Goal: Task Accomplishment & Management: Manage account settings

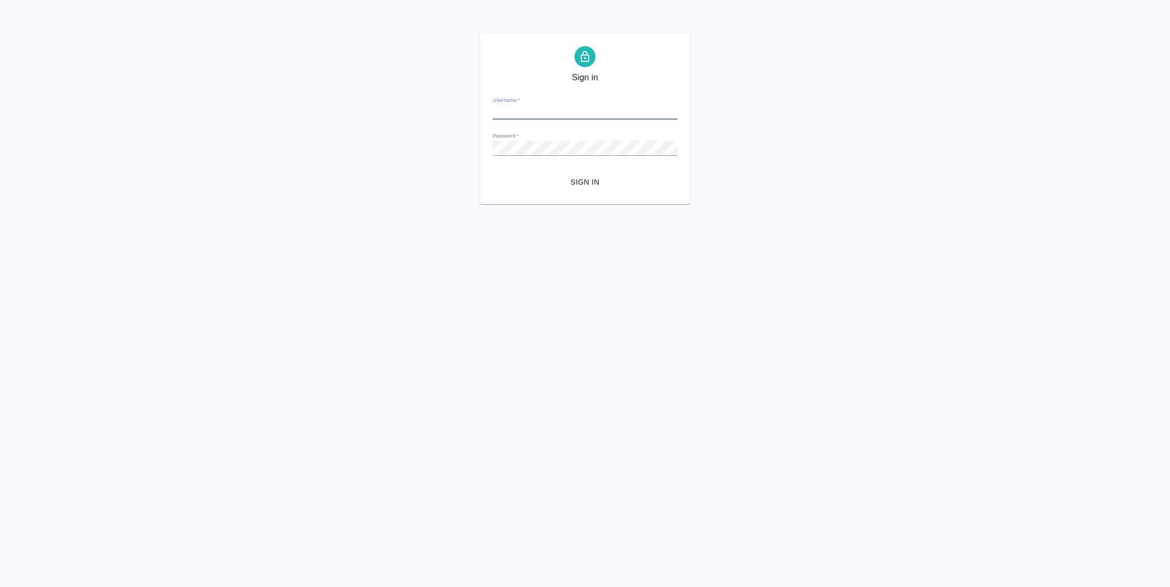
type input "[PERSON_NAME][EMAIL_ADDRESS][DOMAIN_NAME]"
click at [585, 179] on span "Sign in" at bounding box center [585, 182] width 168 height 13
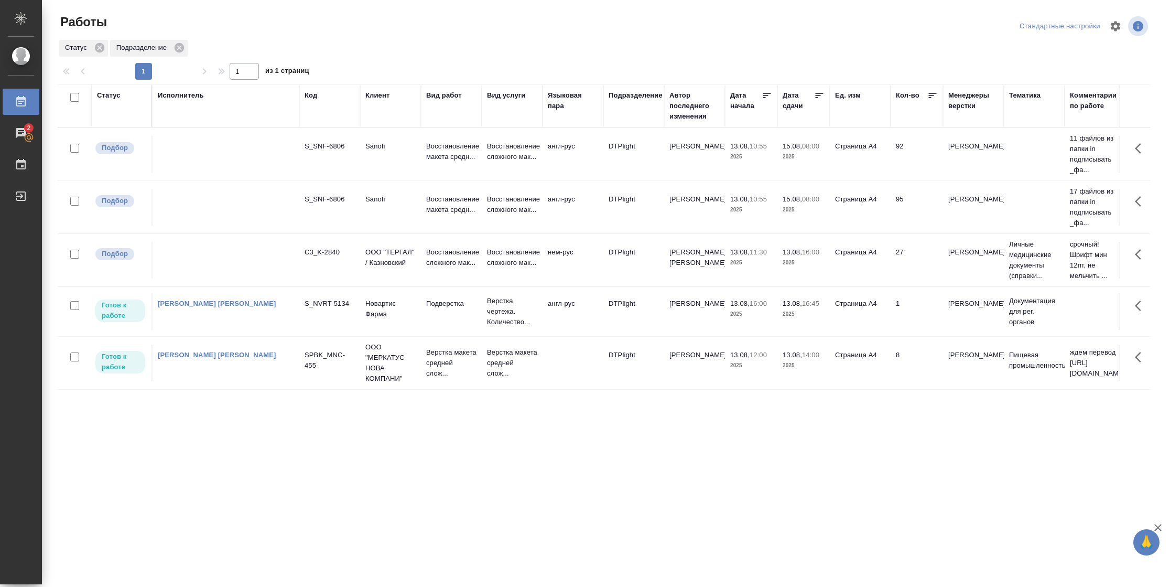
click at [819, 371] on p "2025" at bounding box center [804, 365] width 42 height 10
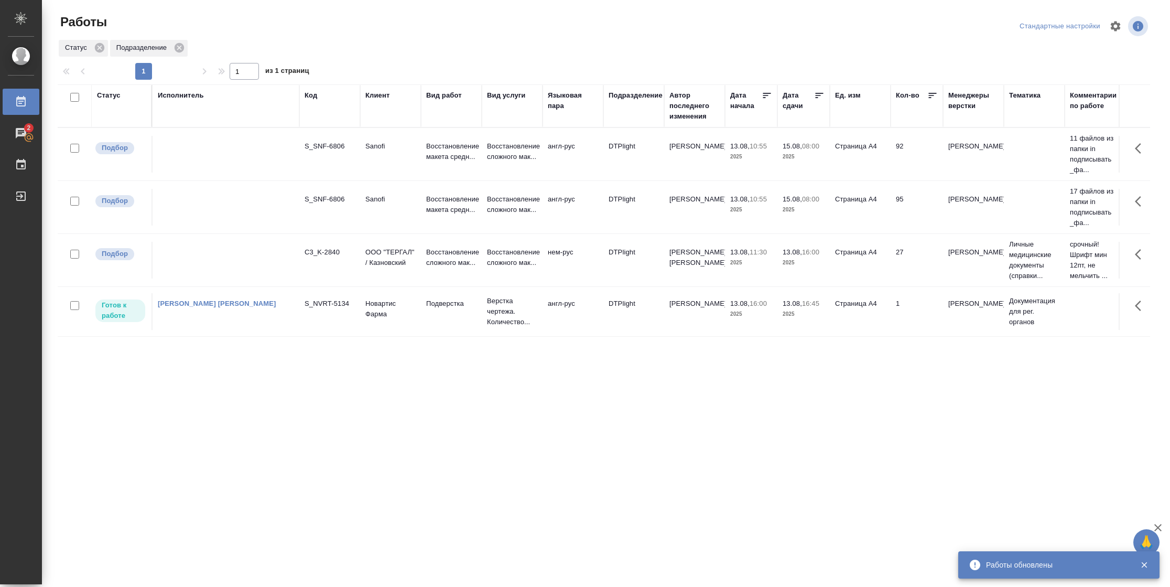
click at [685, 172] on td "Петрова Валерия" at bounding box center [694, 154] width 61 height 37
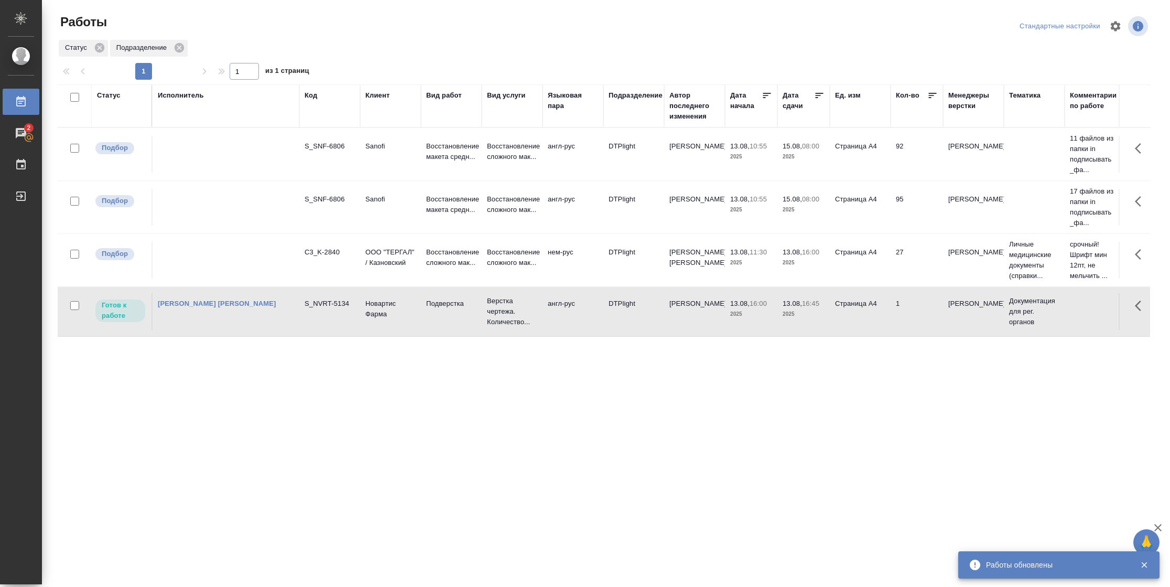
click at [685, 172] on td "Петрова Валерия" at bounding box center [694, 154] width 61 height 37
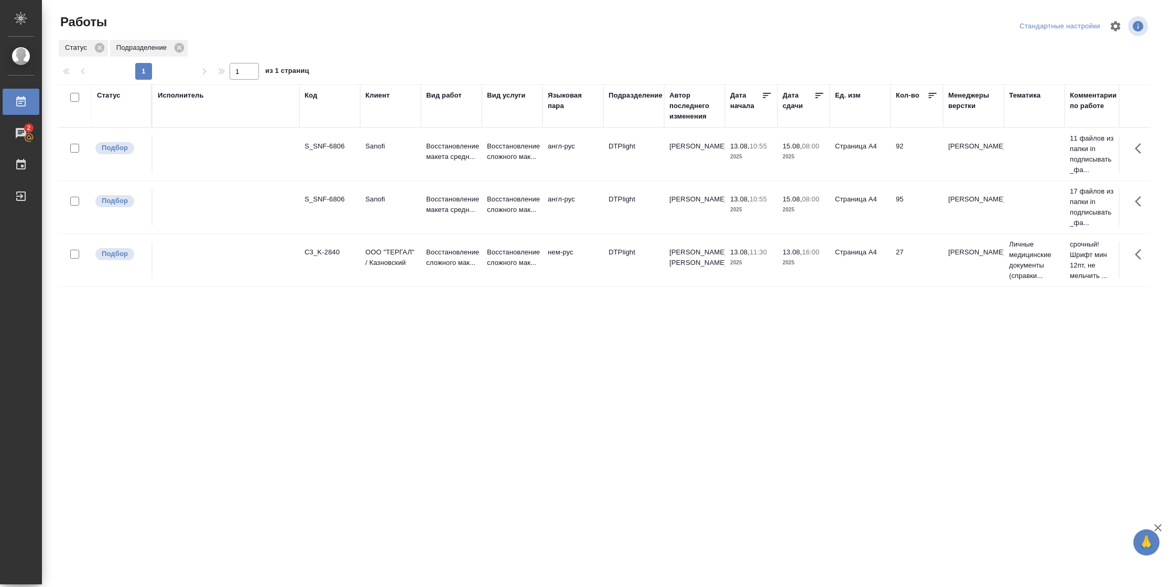
click at [877, 172] on td "Страница А4" at bounding box center [860, 154] width 61 height 37
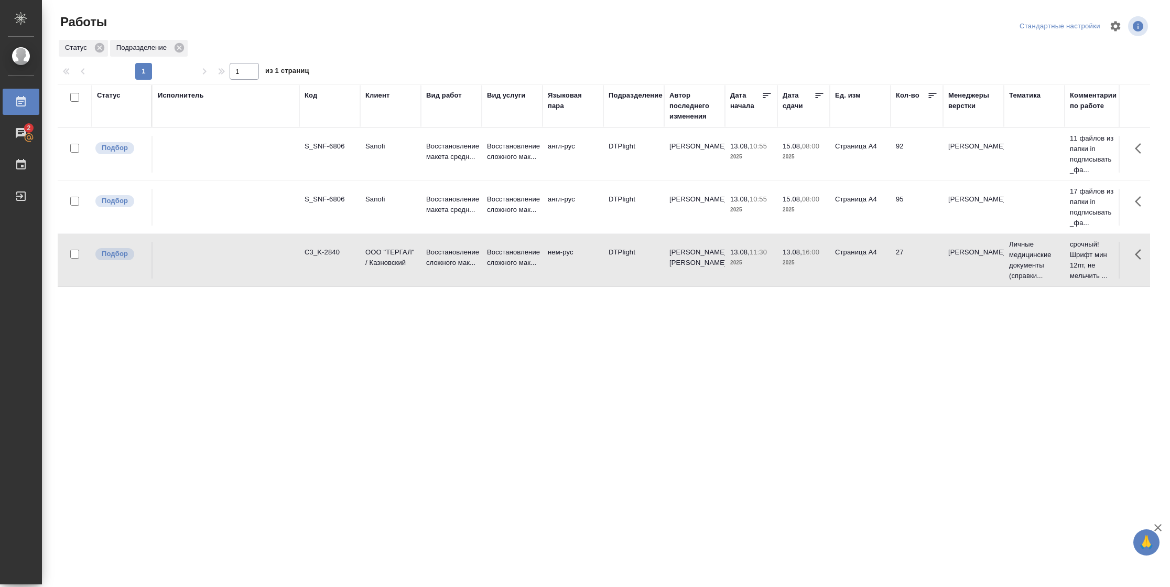
click at [877, 172] on td "Страница А4" at bounding box center [860, 154] width 61 height 37
click at [112, 95] on div "Статус" at bounding box center [109, 95] width 24 height 10
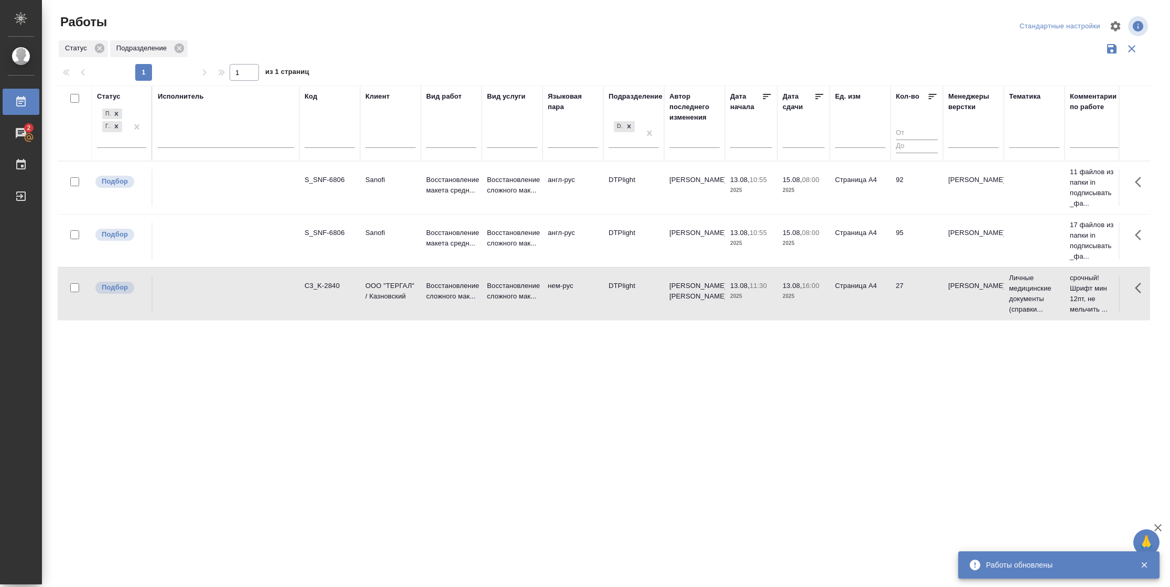
click at [125, 148] on div "Подбор Готов к работе" at bounding box center [121, 130] width 49 height 49
click at [138, 149] on div "Подбор Готов к работе" at bounding box center [121, 130] width 49 height 49
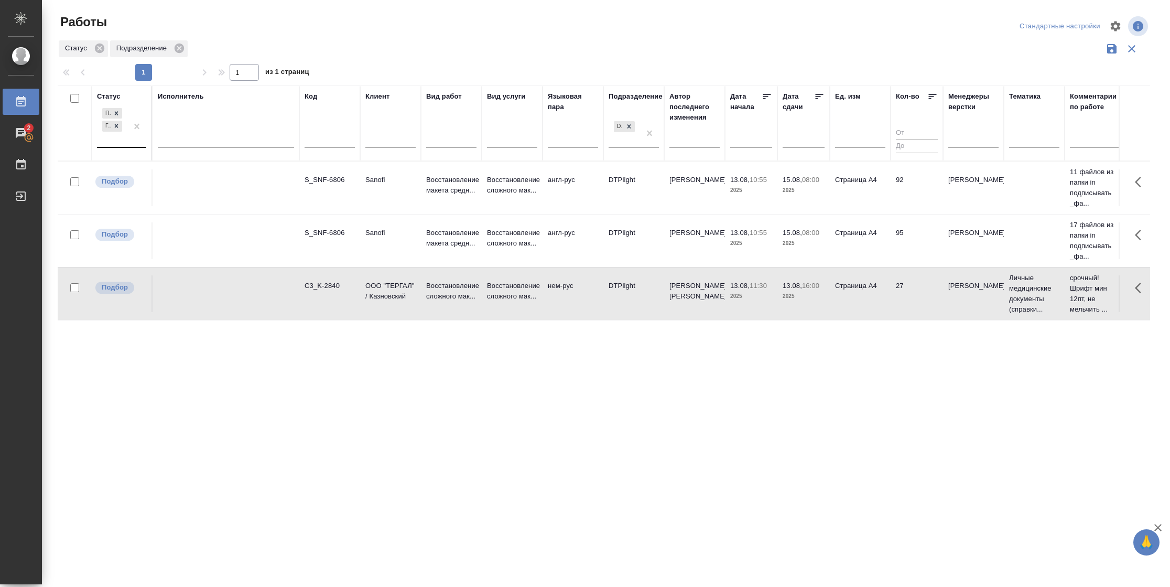
click at [138, 145] on div at bounding box center [136, 126] width 19 height 41
click at [191, 216] on div "В работе" at bounding box center [236, 208] width 157 height 19
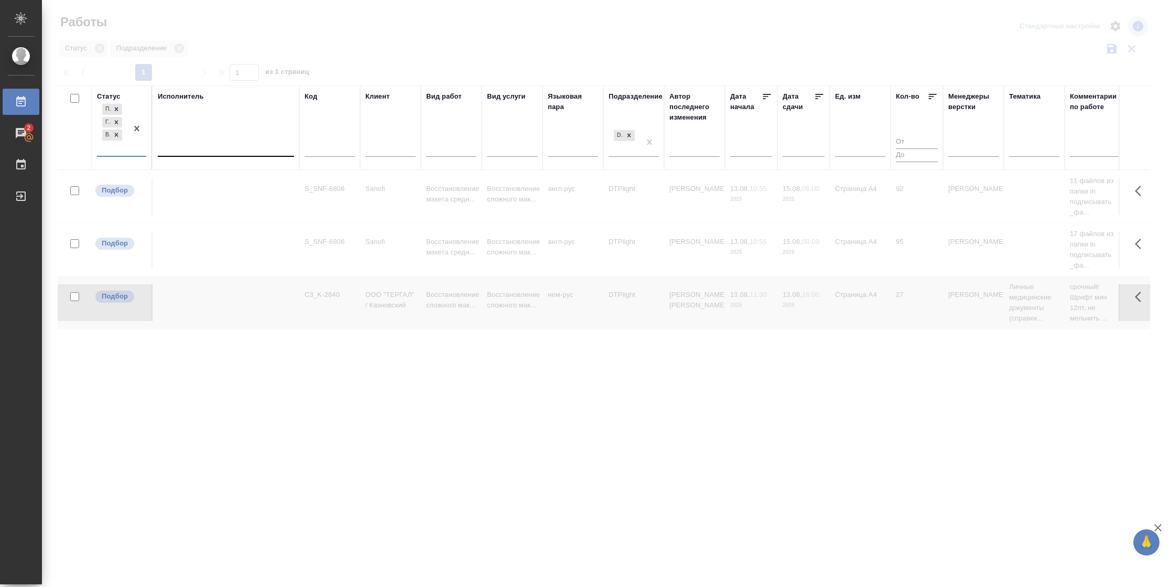
click at [209, 146] on div at bounding box center [226, 145] width 136 height 15
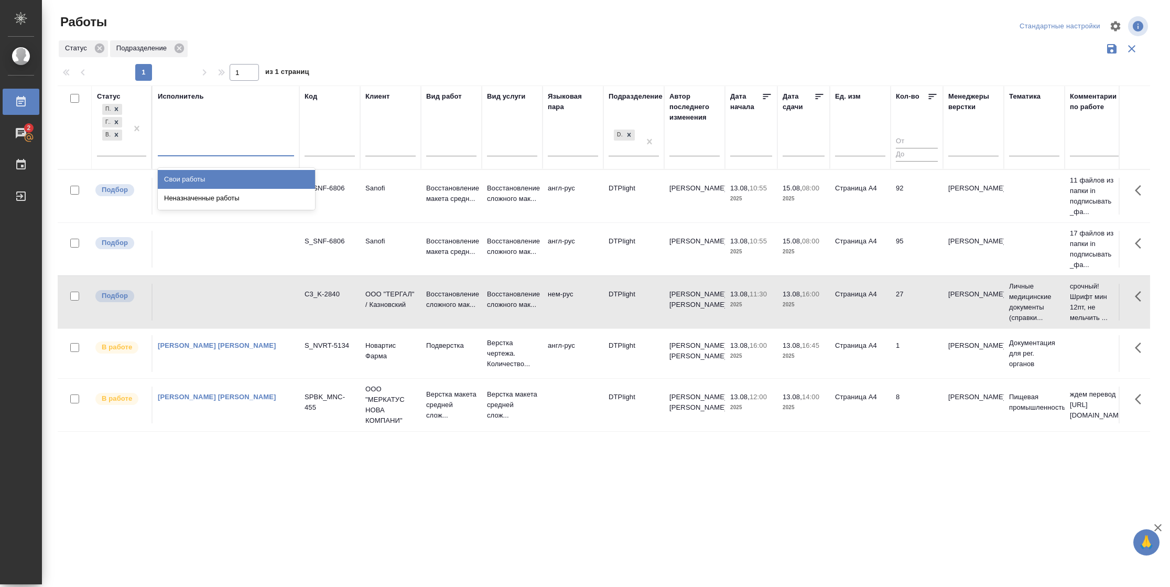
click at [209, 182] on div "Свои работы" at bounding box center [236, 179] width 157 height 19
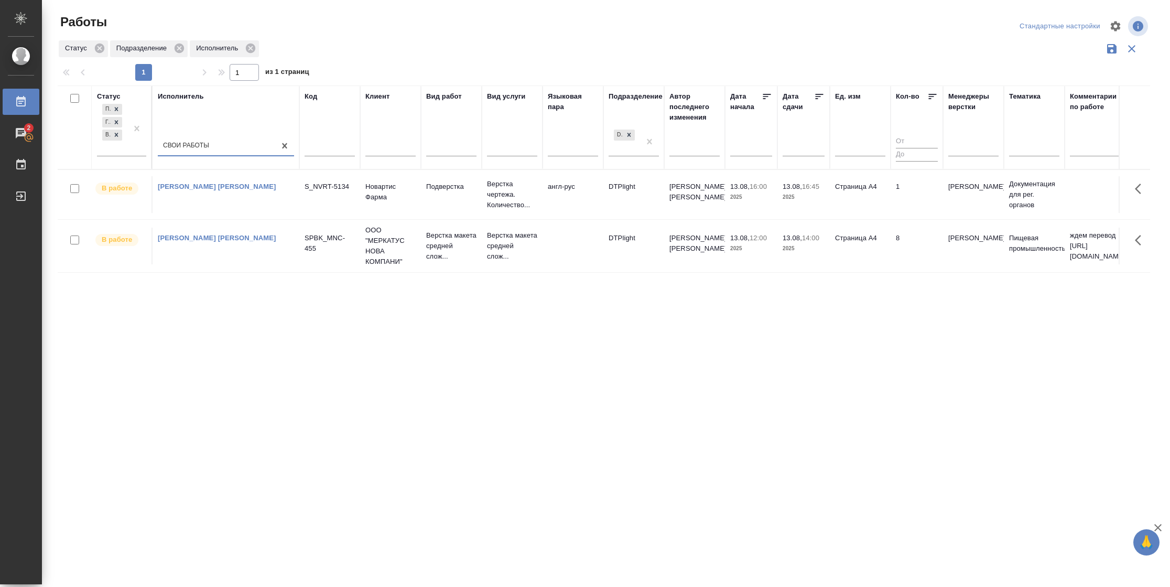
drag, startPoint x: 895, startPoint y: 283, endPoint x: 901, endPoint y: 264, distance: 19.9
click at [895, 283] on div "Статус Подбор Готов к работе В работе Исполнитель option Свои работы, selected.…" at bounding box center [604, 273] width 1092 height 377
click at [908, 213] on td "8" at bounding box center [917, 194] width 52 height 37
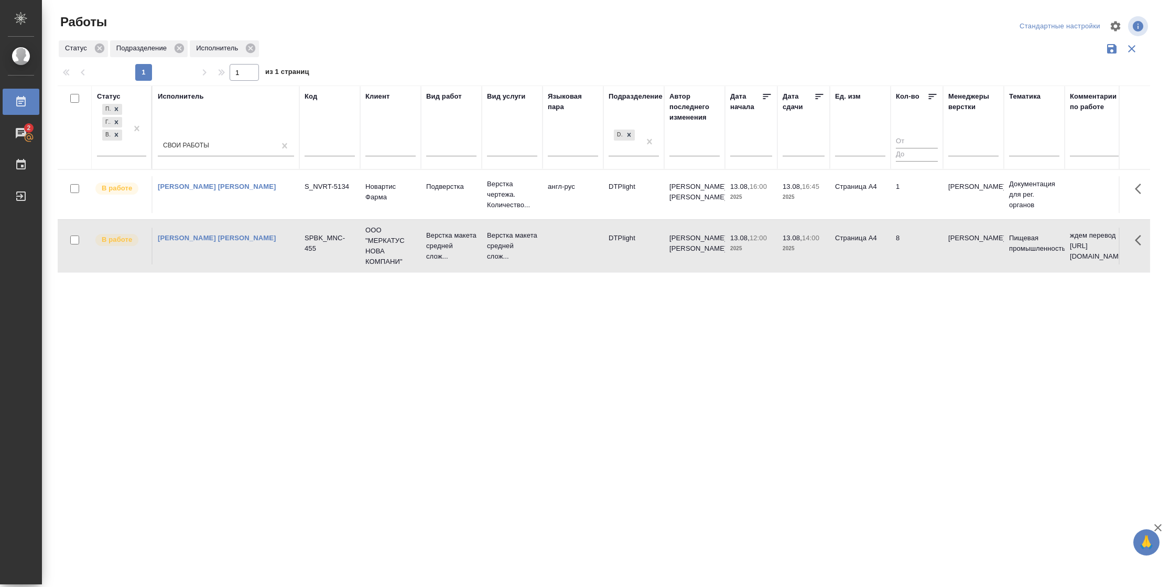
click at [908, 213] on td "8" at bounding box center [917, 194] width 52 height 37
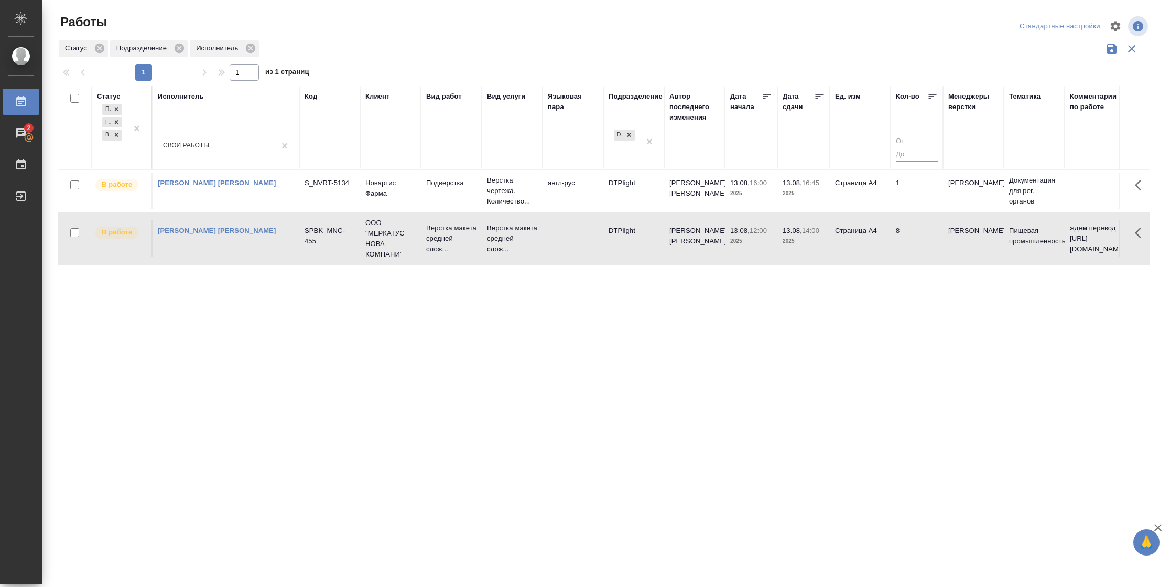
click at [876, 185] on td "Страница А4" at bounding box center [860, 190] width 61 height 37
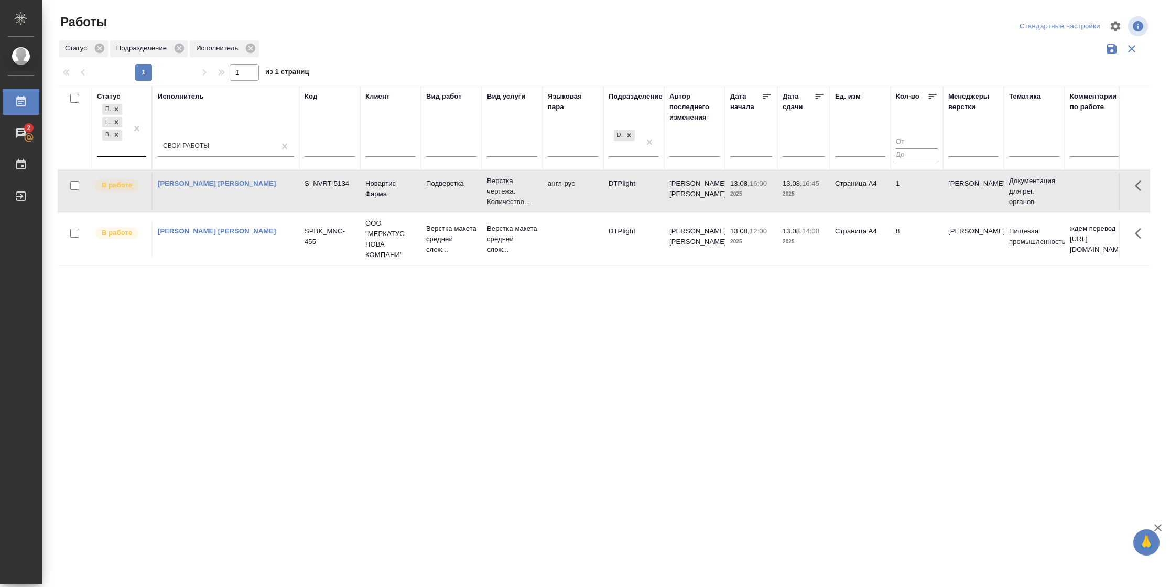
click at [100, 143] on div "Подбор Готов к работе В работе" at bounding box center [112, 129] width 30 height 54
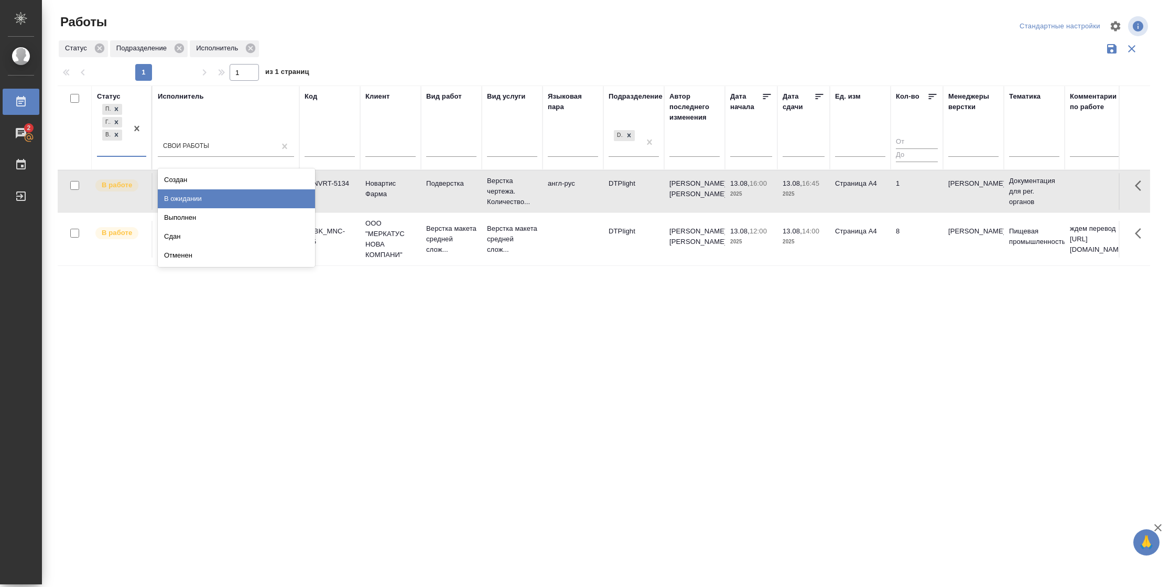
click at [191, 200] on div "В ожидании" at bounding box center [236, 198] width 157 height 19
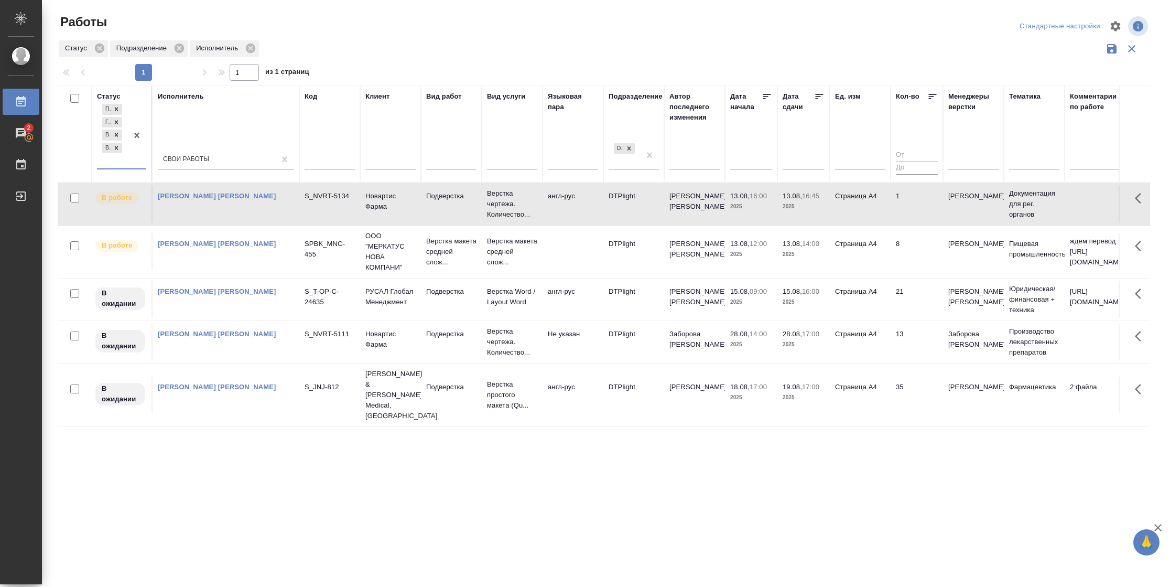
click at [821, 98] on icon at bounding box center [819, 96] width 10 height 10
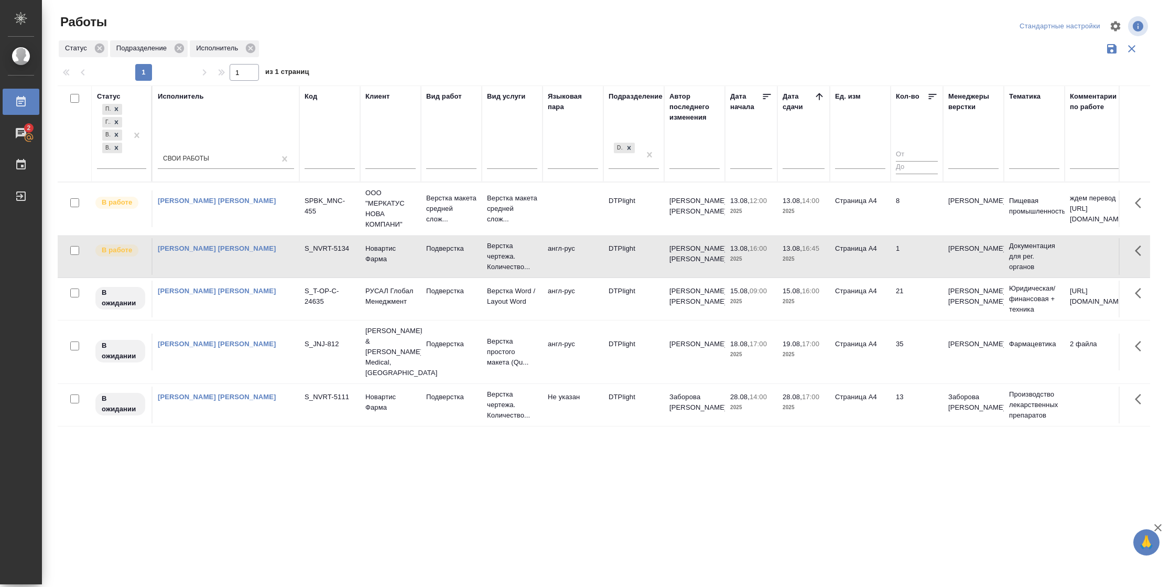
click at [831, 214] on td "Страница А4" at bounding box center [860, 208] width 61 height 37
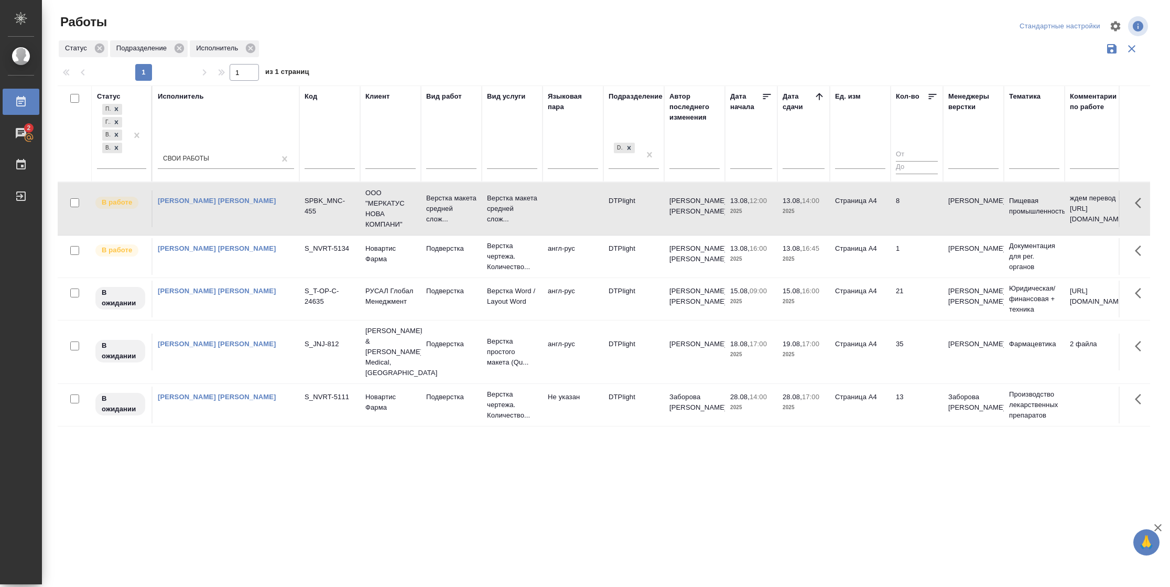
click at [831, 214] on td "Страница А4" at bounding box center [860, 208] width 61 height 37
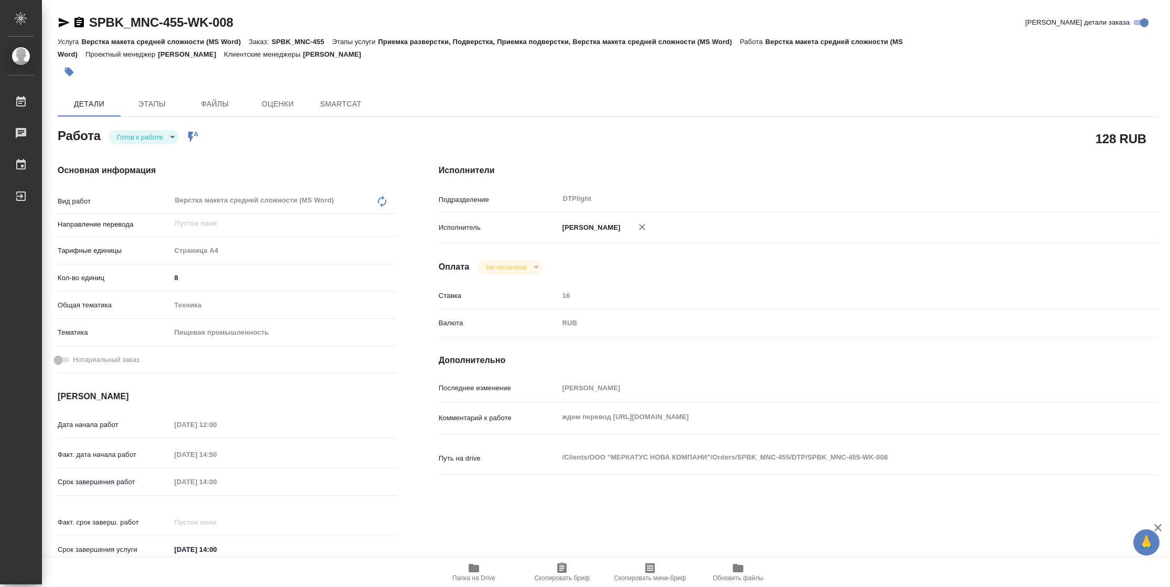
type textarea "x"
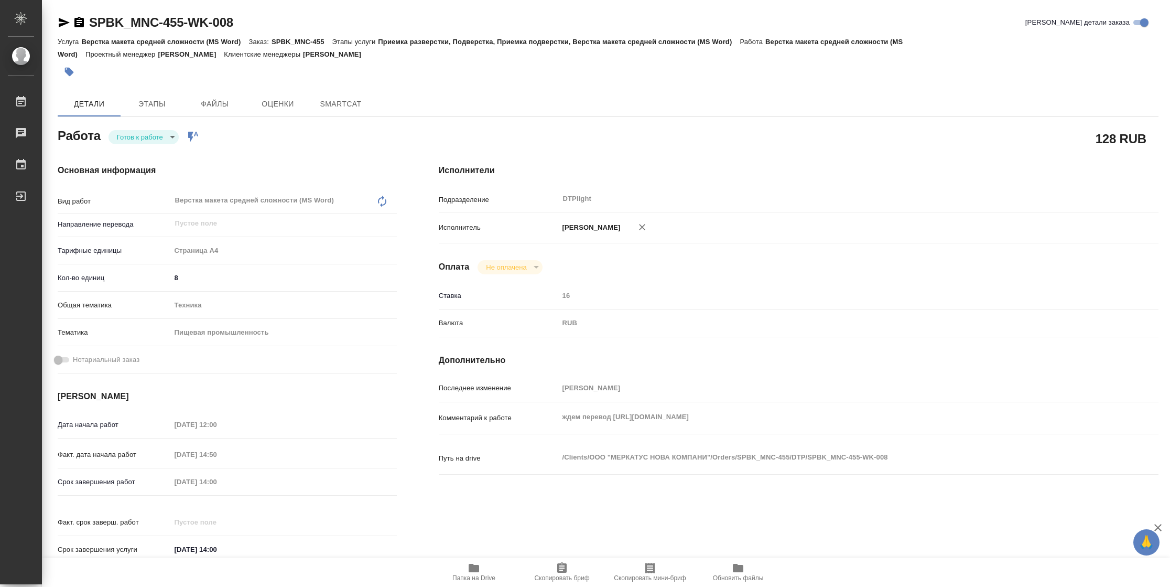
type textarea "x"
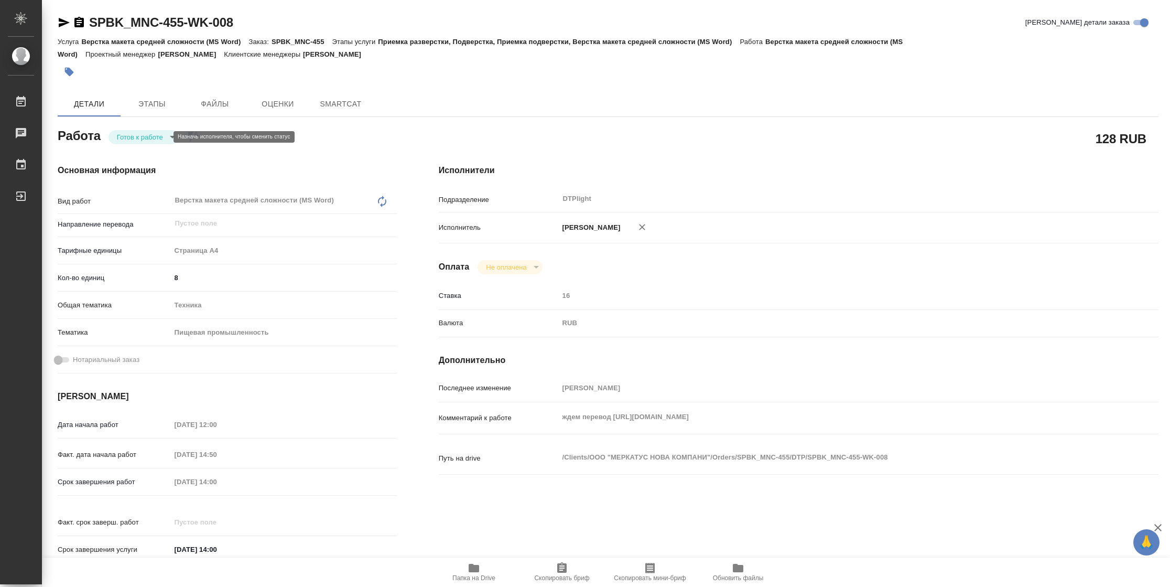
click at [145, 133] on body "🙏 .cls-1 fill:#fff; AWATERA Vasilyeva Natalia Работы Чаты График Выйти SPBK_MNC…" at bounding box center [585, 293] width 1170 height 587
type textarea "x"
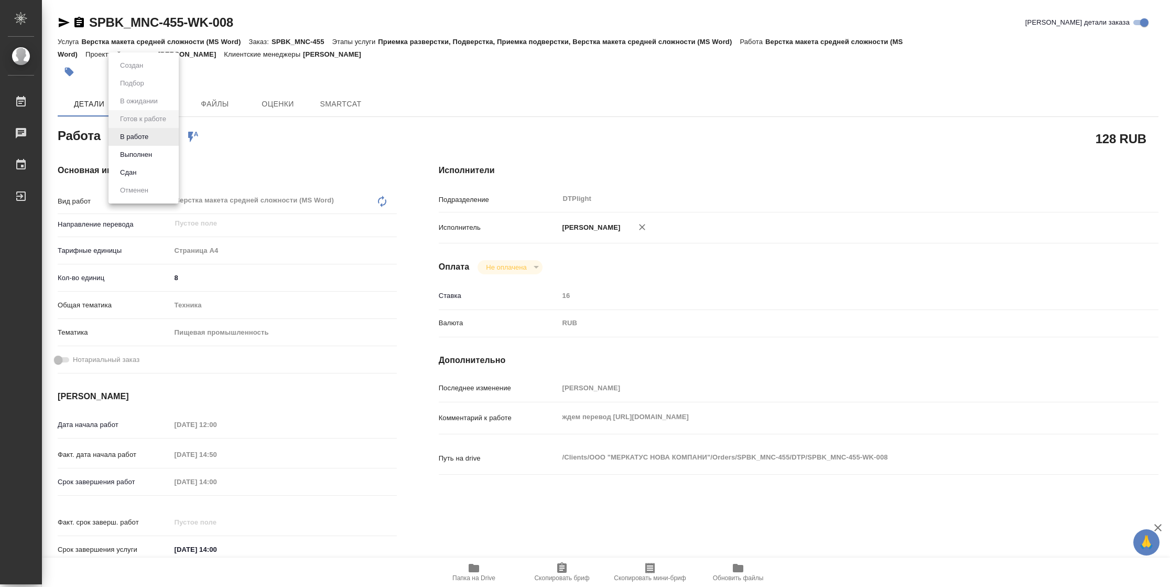
type textarea "x"
click at [145, 133] on button "В работе" at bounding box center [134, 137] width 35 height 12
type textarea "x"
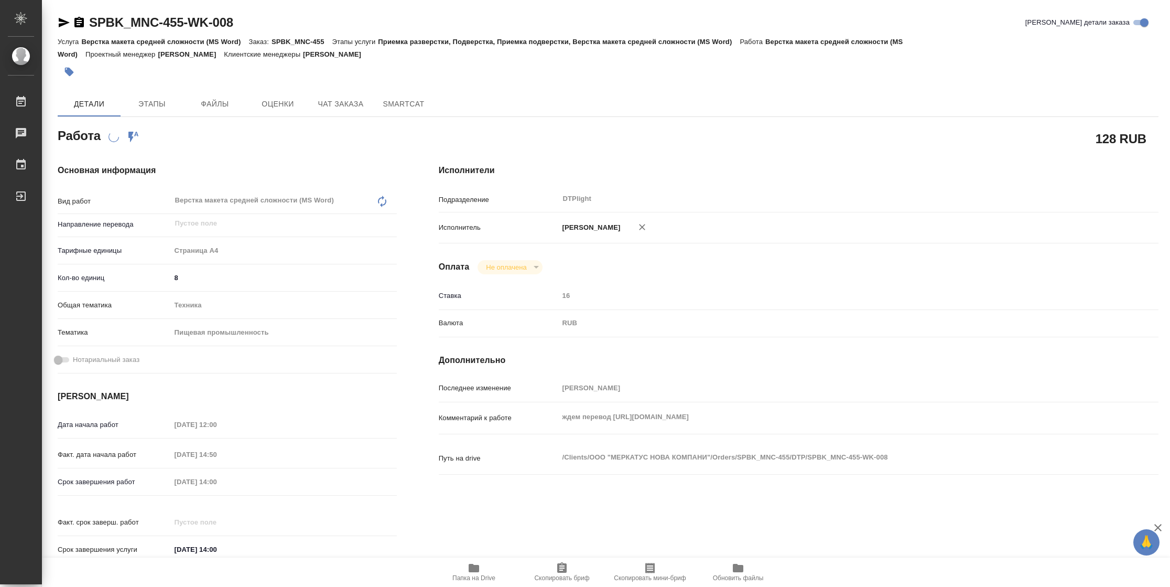
type textarea "x"
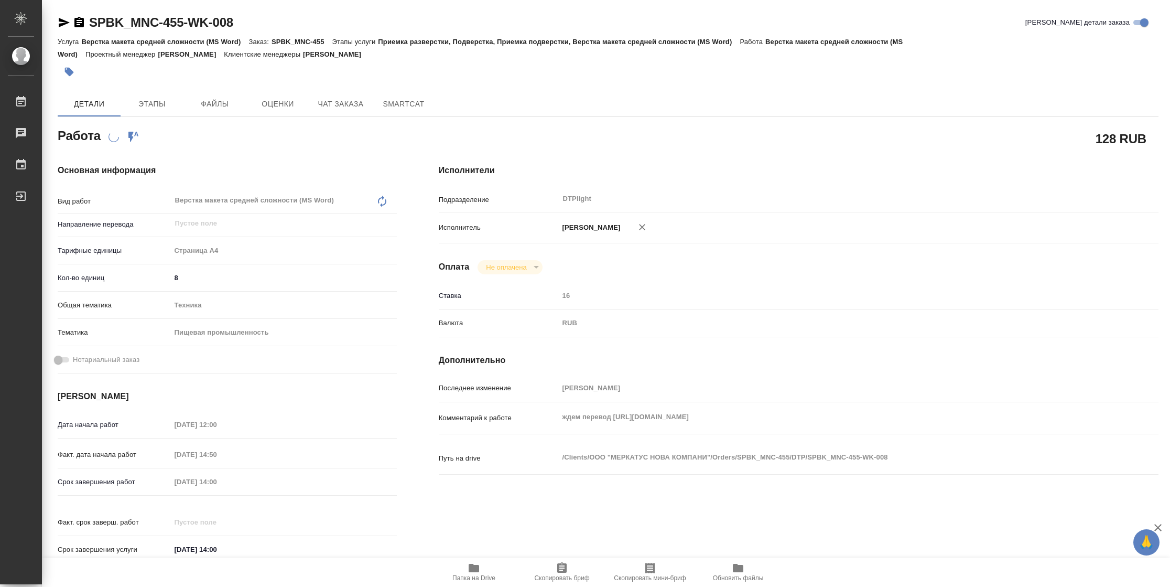
type textarea "x"
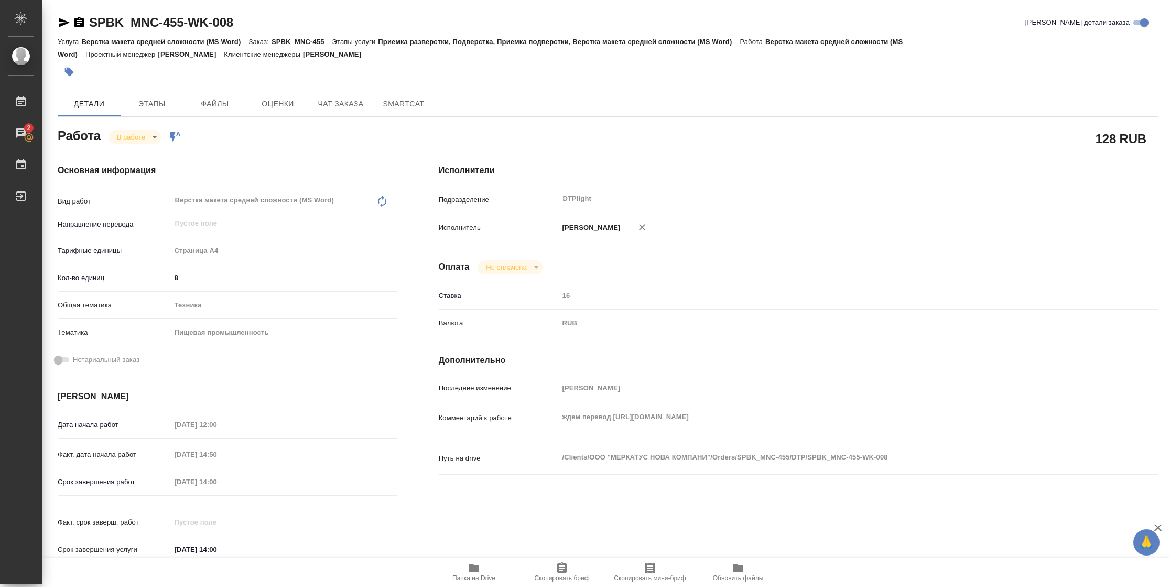
type textarea "x"
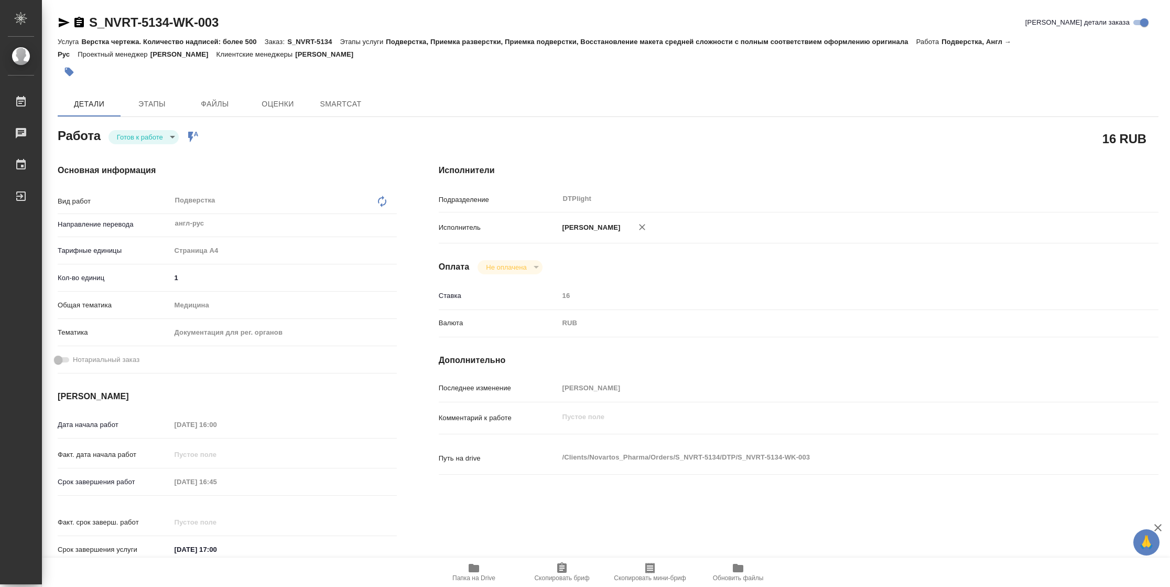
type textarea "x"
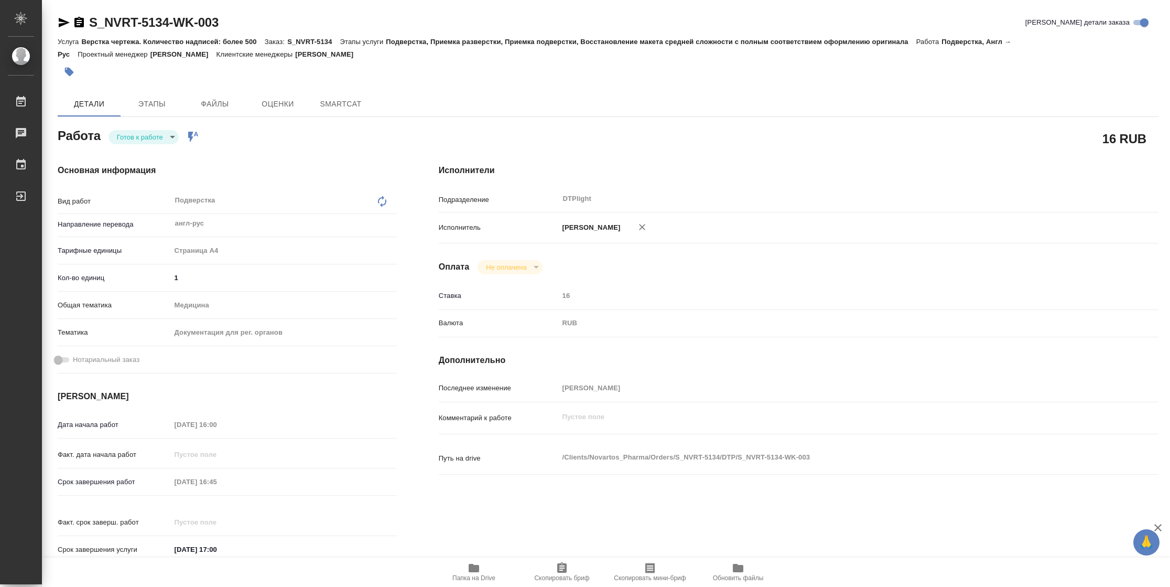
type textarea "x"
click at [167, 136] on body "🙏 .cls-1 fill:#fff; AWATERA Vasilyeva Natalia Работы Чаты График Выйти S_NVRT-5…" at bounding box center [585, 293] width 1170 height 587
type textarea "x"
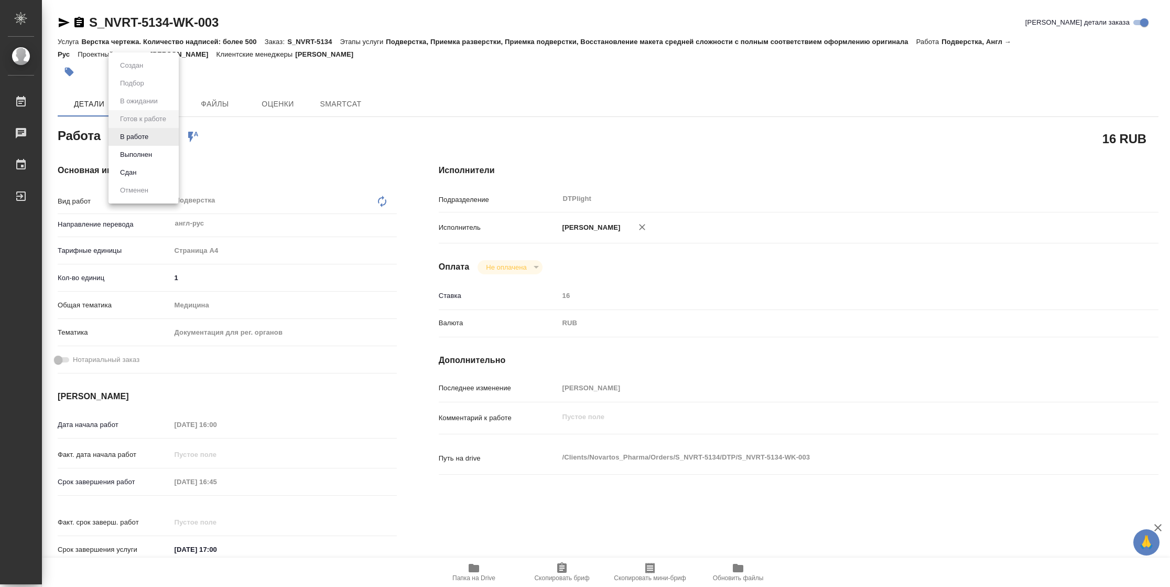
type textarea "x"
click at [156, 136] on li "В работе" at bounding box center [143, 137] width 70 height 18
type textarea "x"
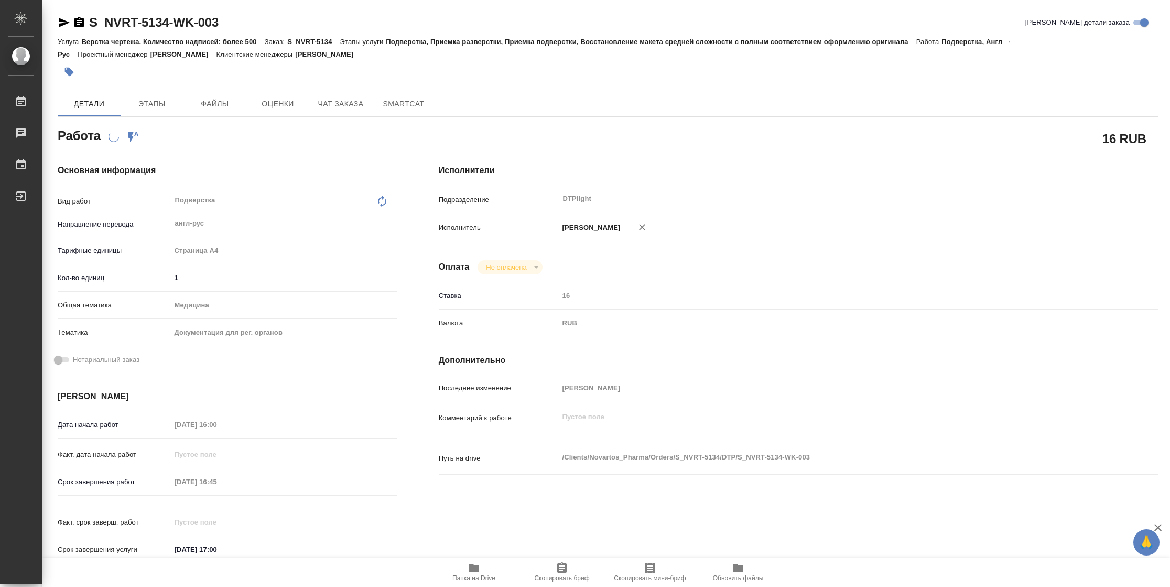
type textarea "x"
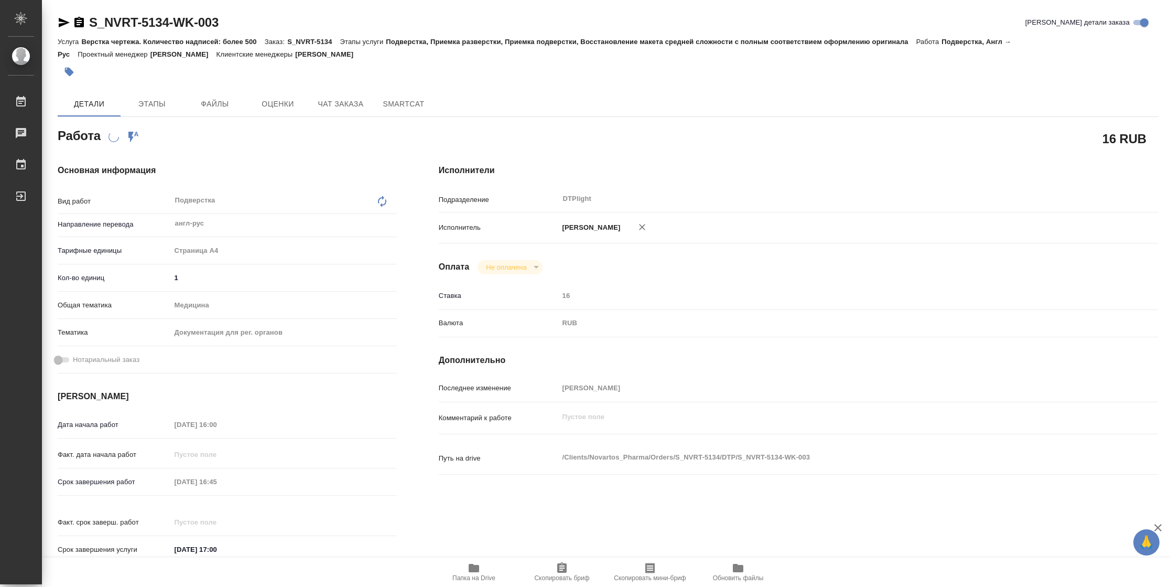
type textarea "x"
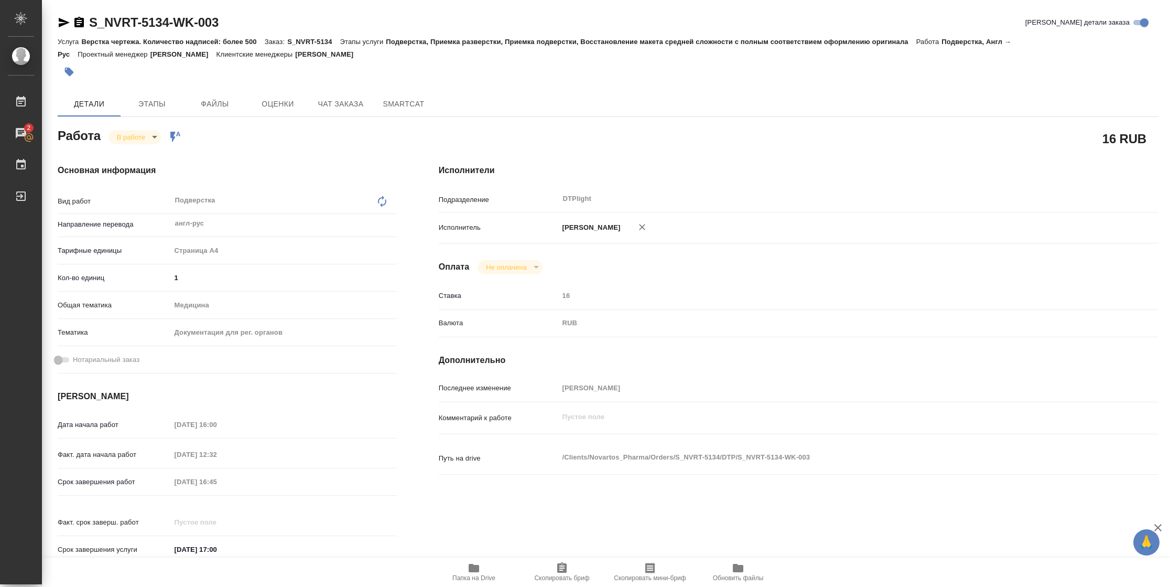
type textarea "x"
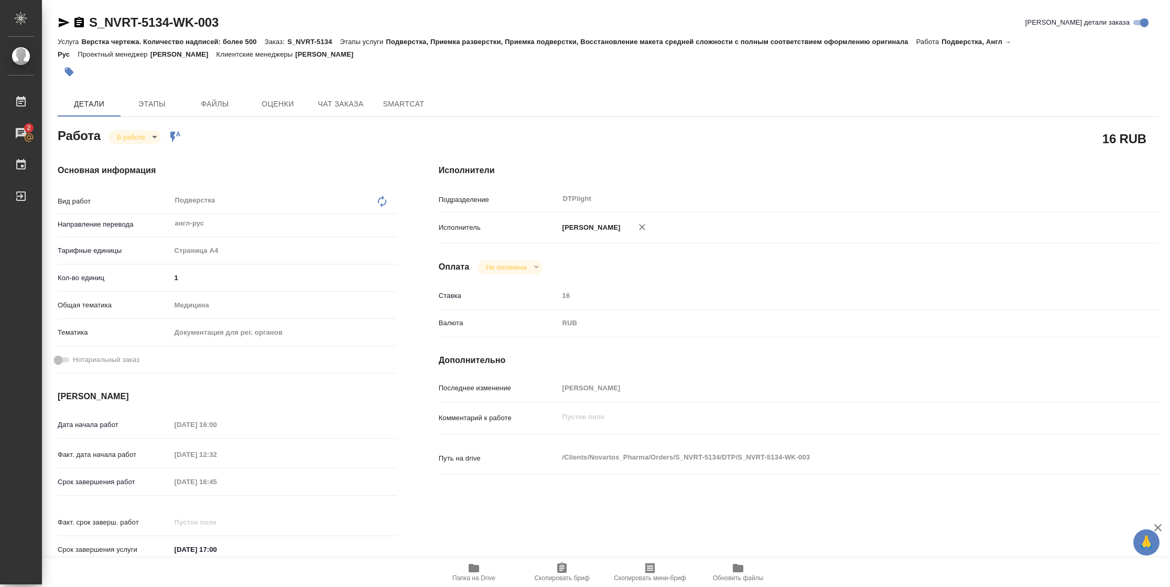
type textarea "x"
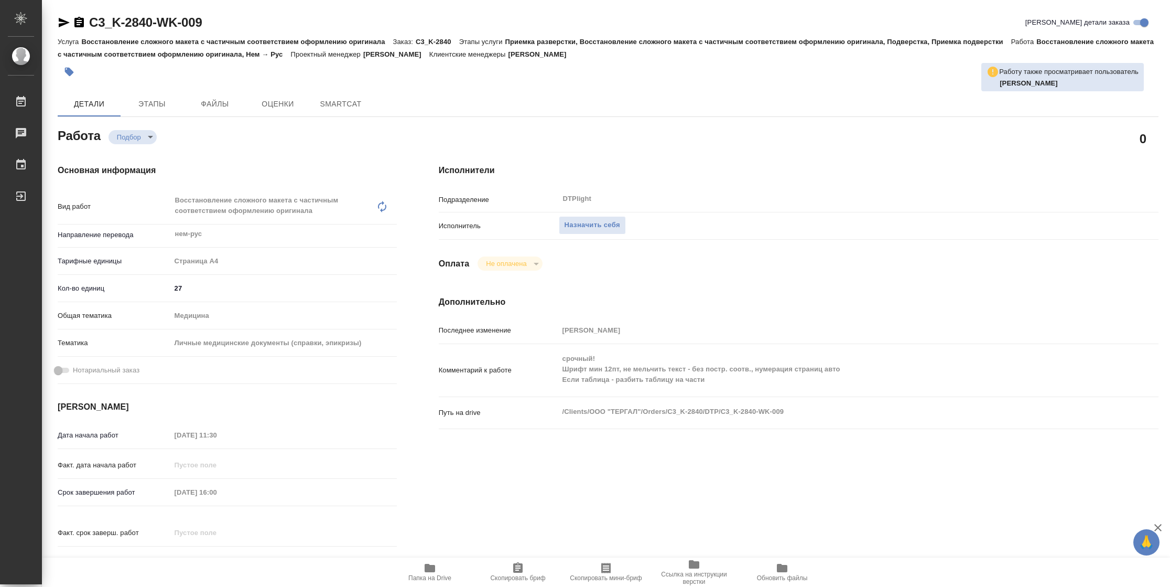
type textarea "x"
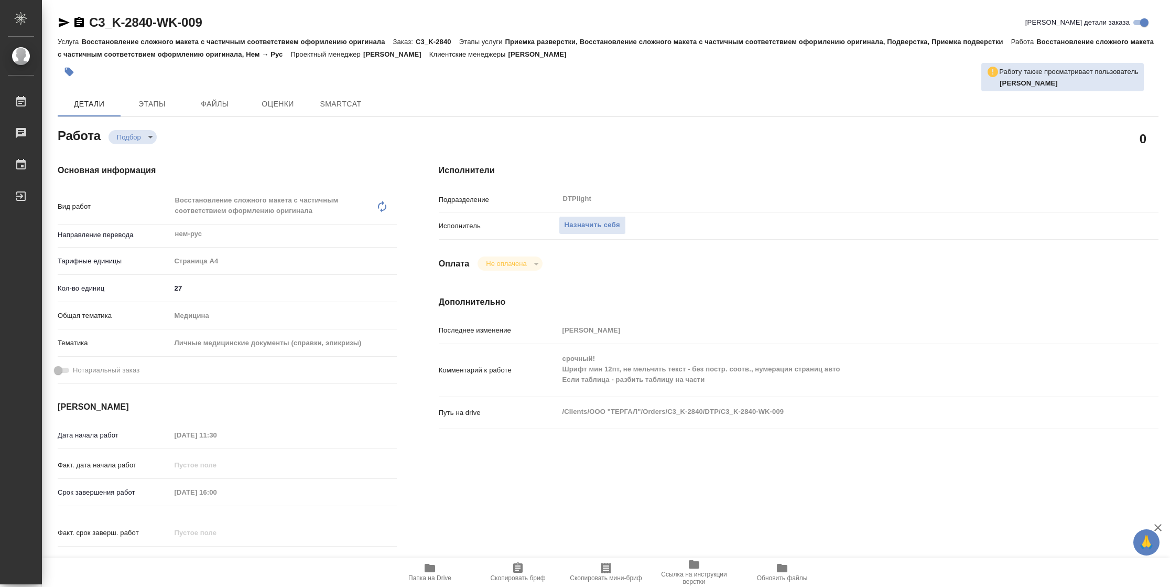
type textarea "x"
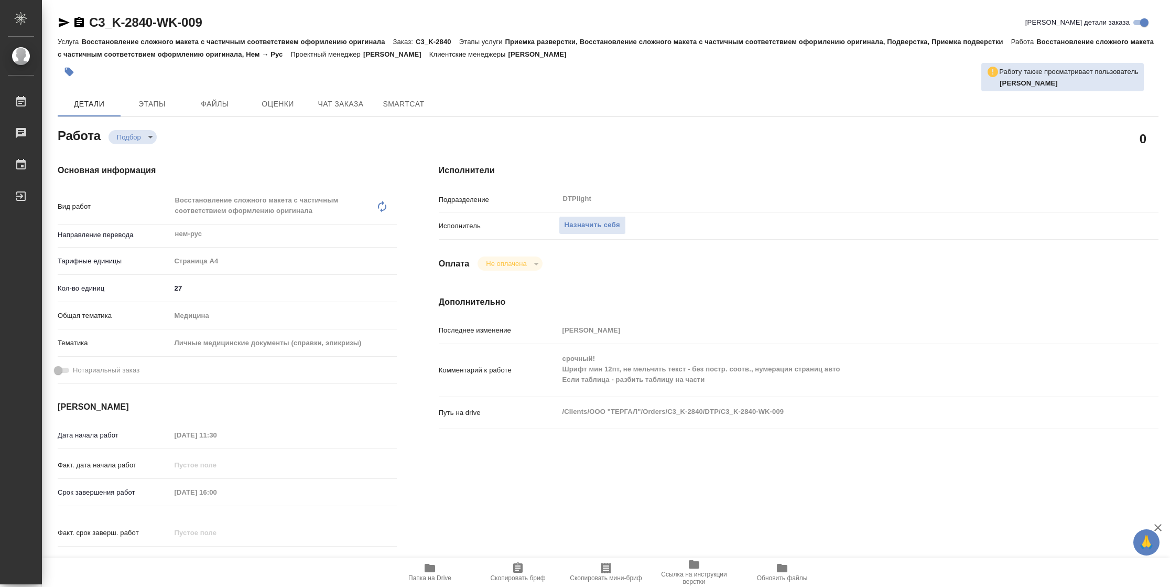
type textarea "x"
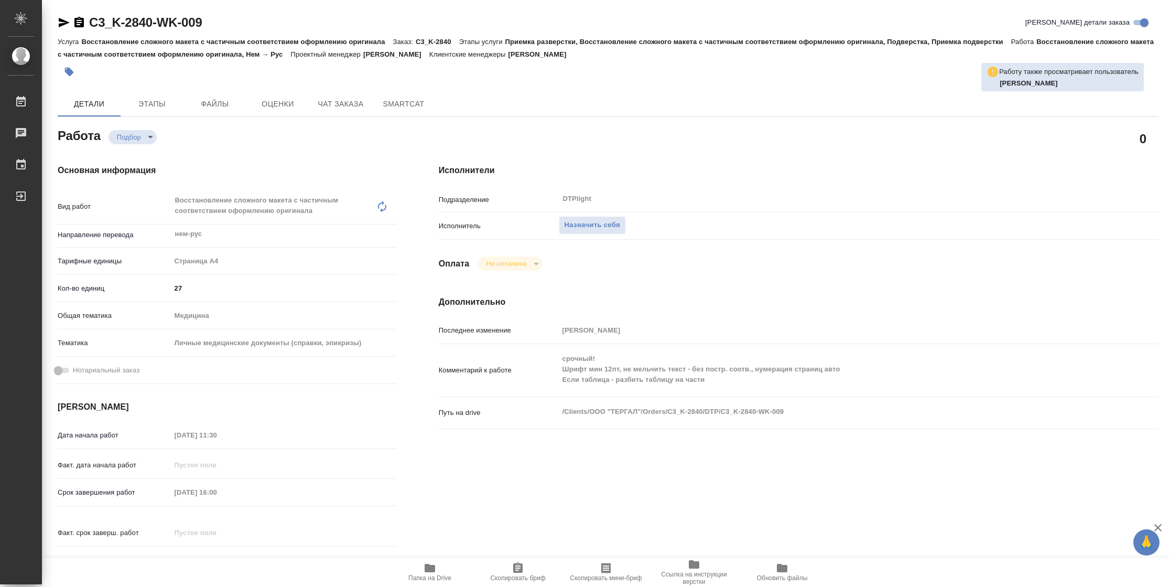
type textarea "x"
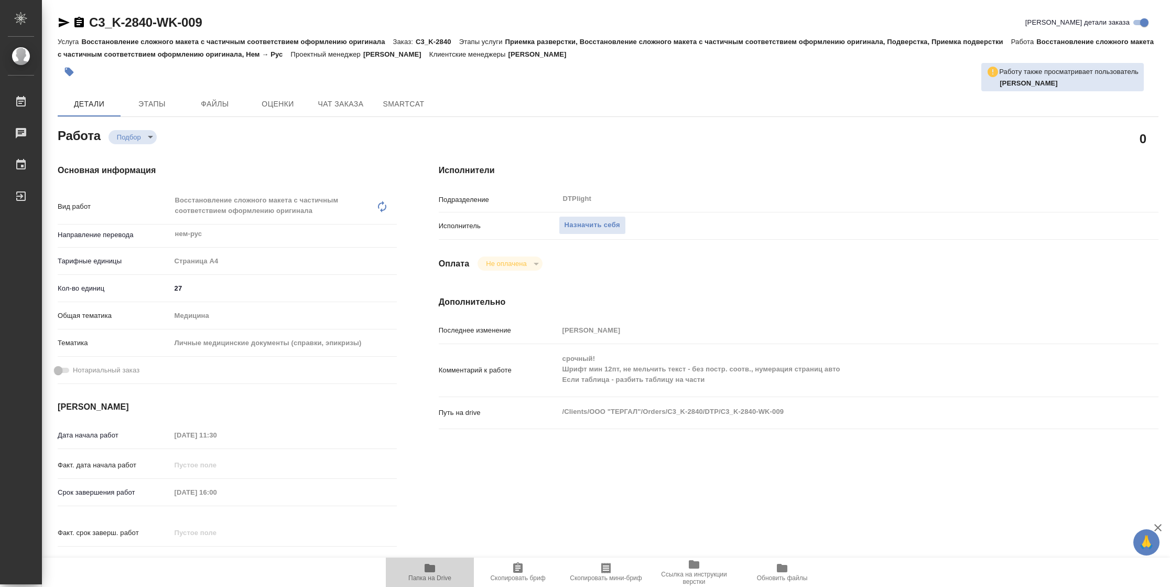
click at [432, 570] on icon "button" at bounding box center [430, 567] width 10 height 8
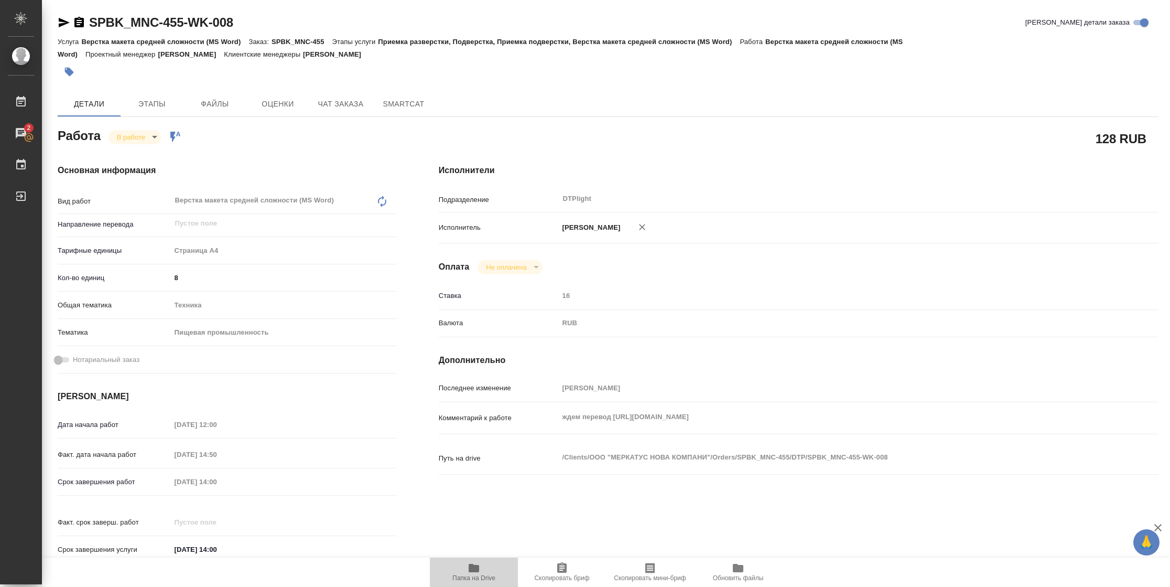
click at [464, 568] on span "Папка на Drive" at bounding box center [473, 571] width 75 height 20
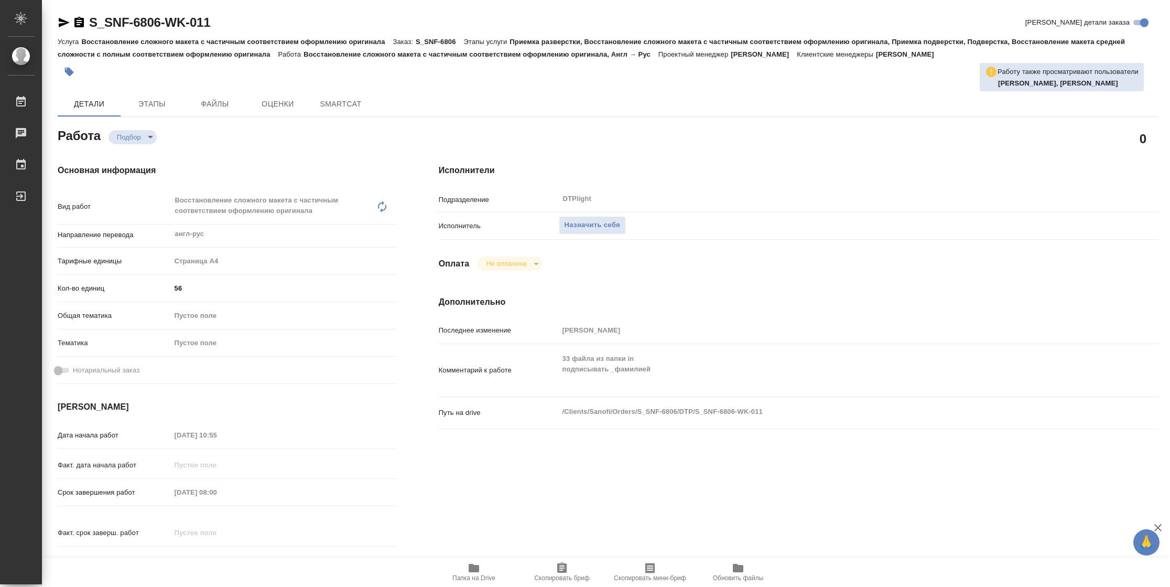
type textarea "x"
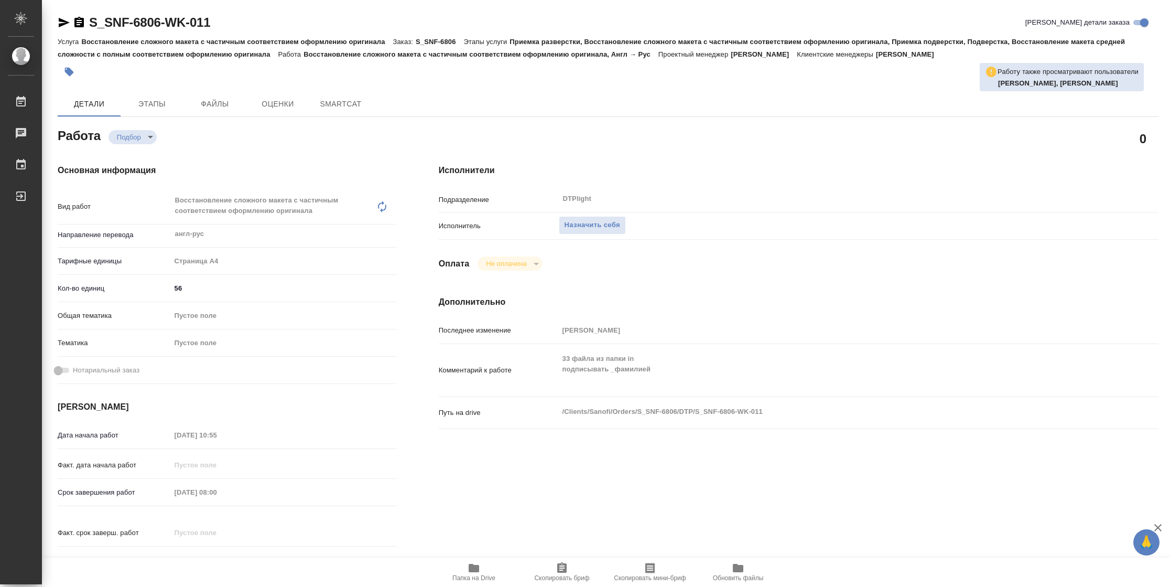
type textarea "x"
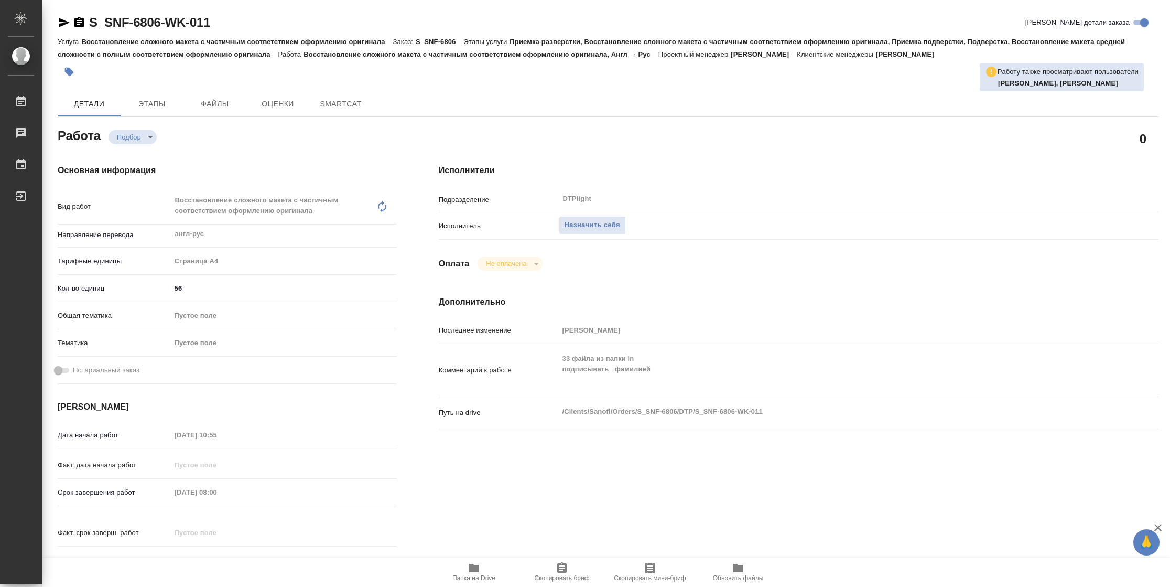
click at [473, 577] on span "Папка на Drive" at bounding box center [473, 577] width 43 height 7
type textarea "x"
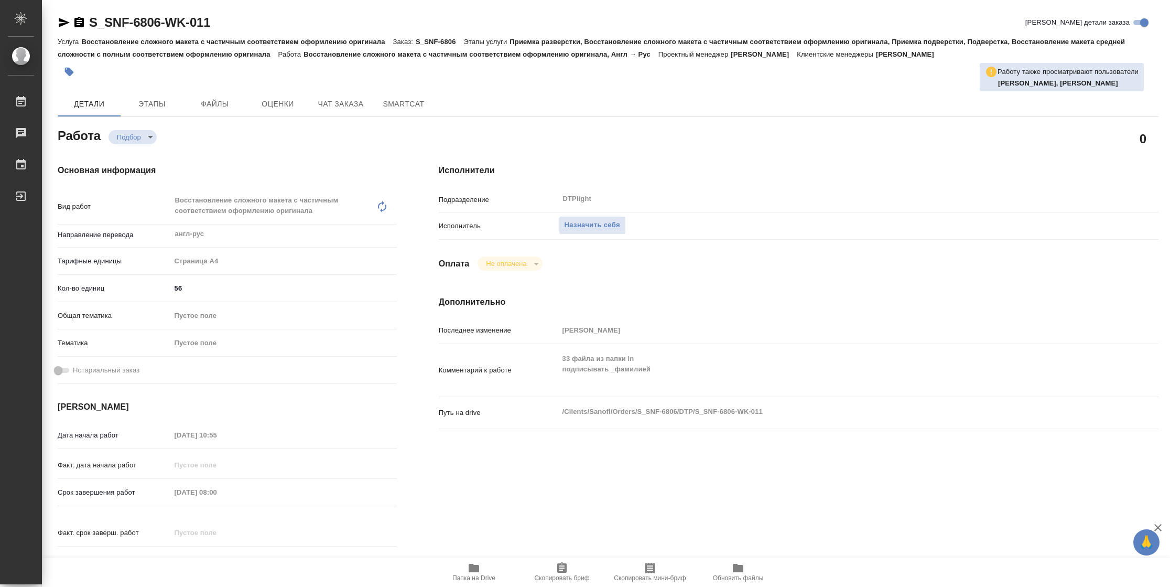
type textarea "x"
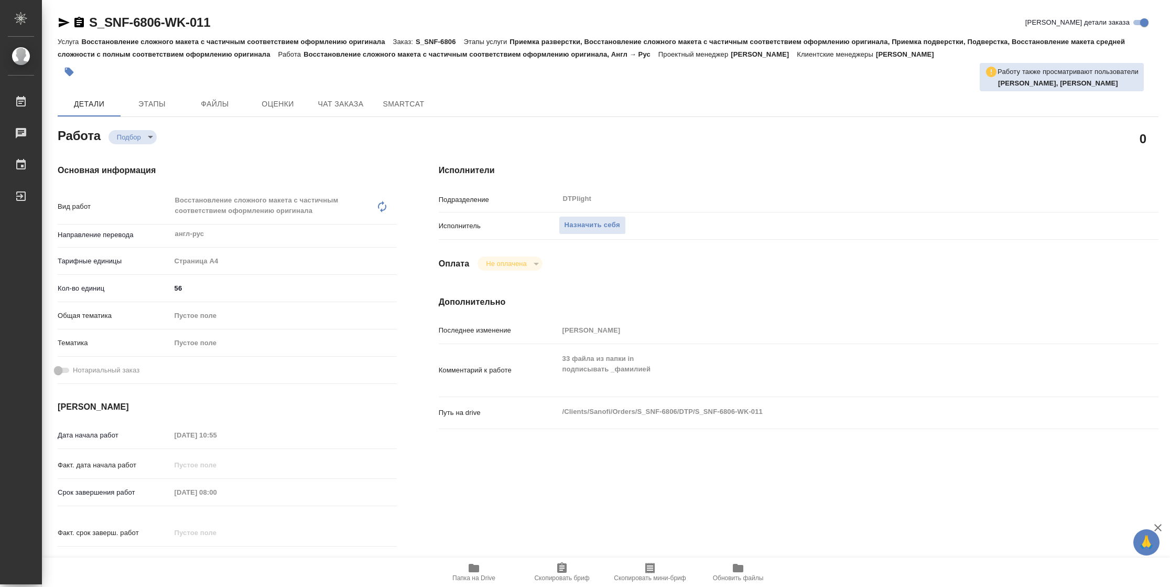
type textarea "x"
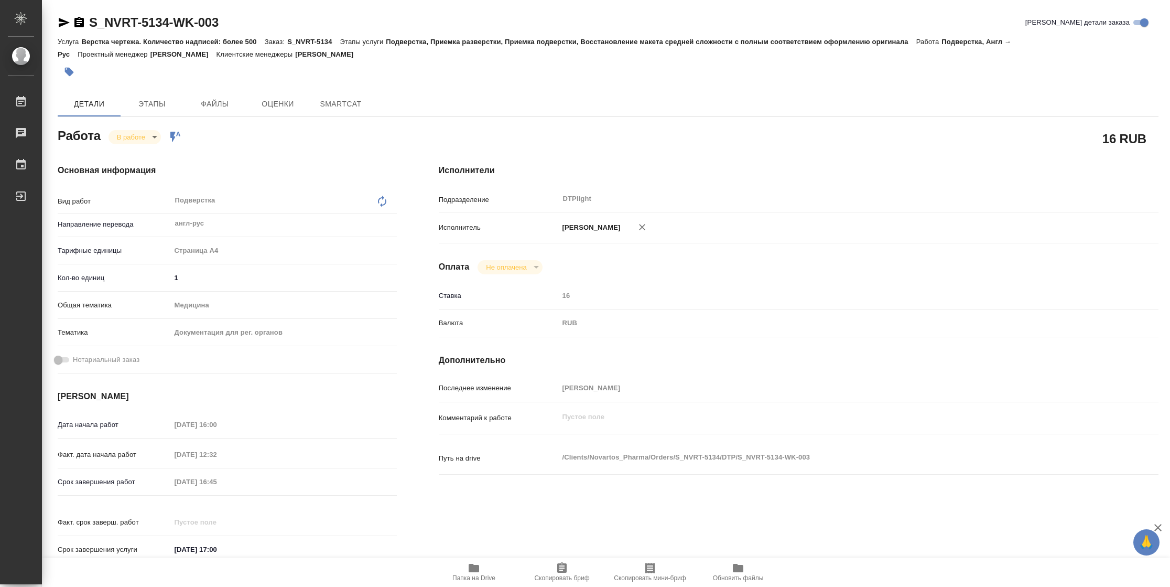
type textarea "x"
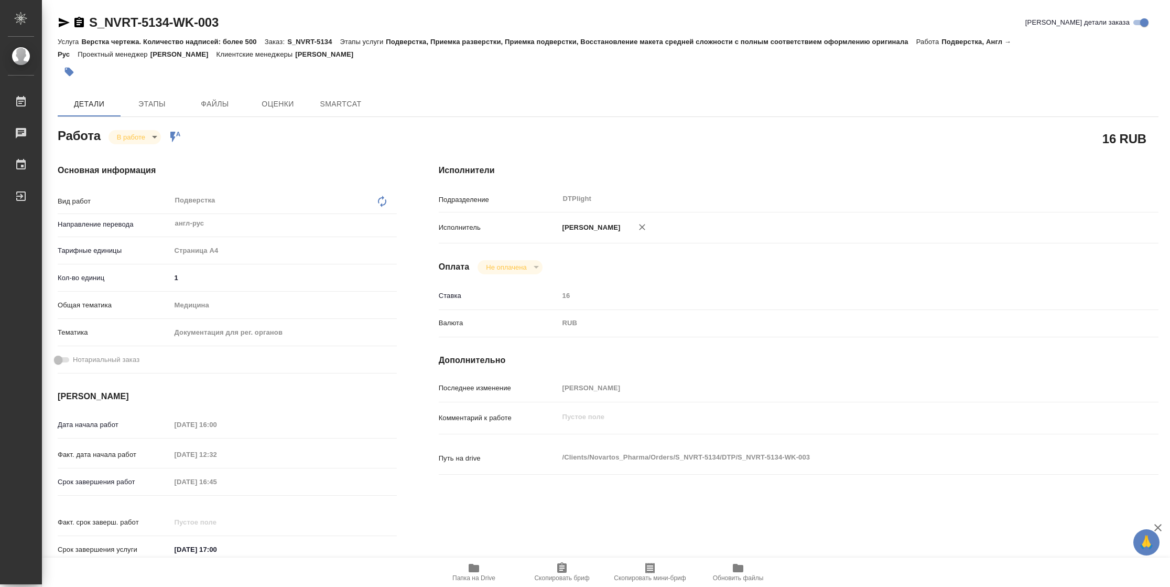
type textarea "x"
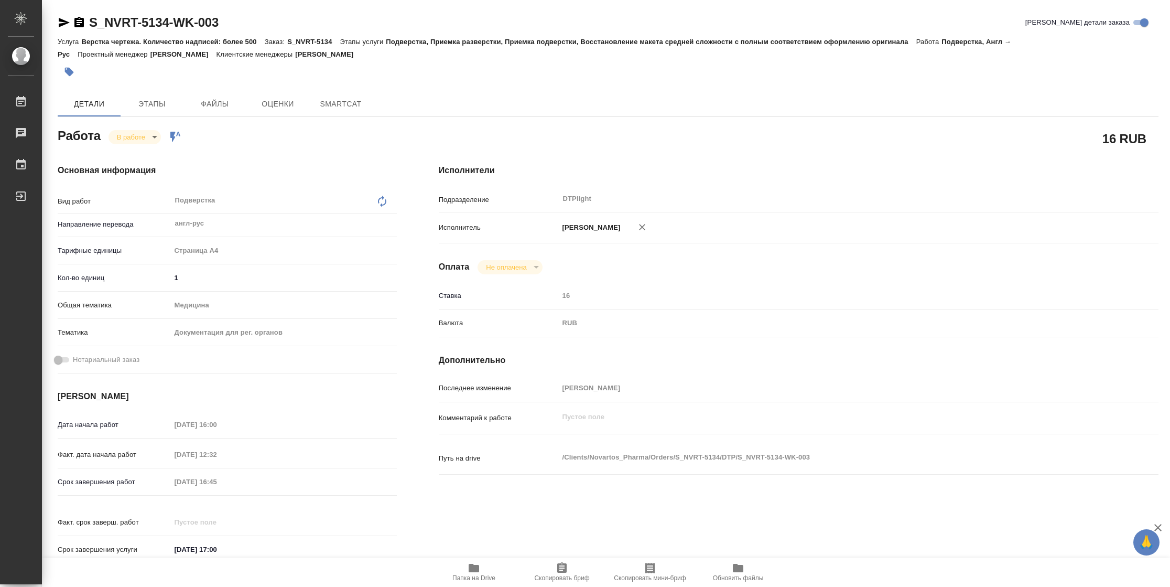
type textarea "x"
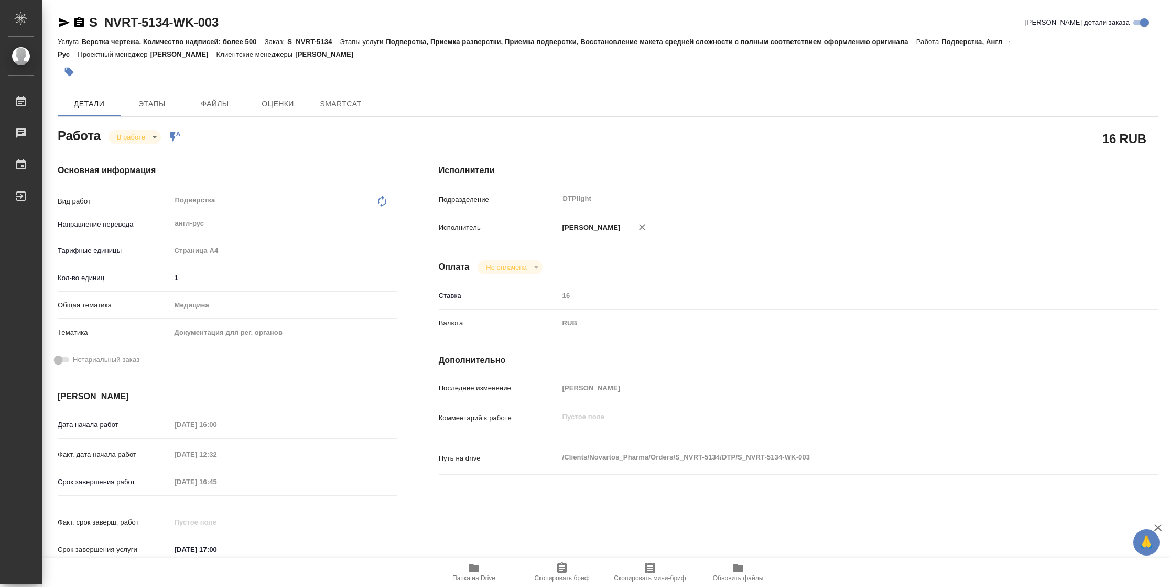
type textarea "x"
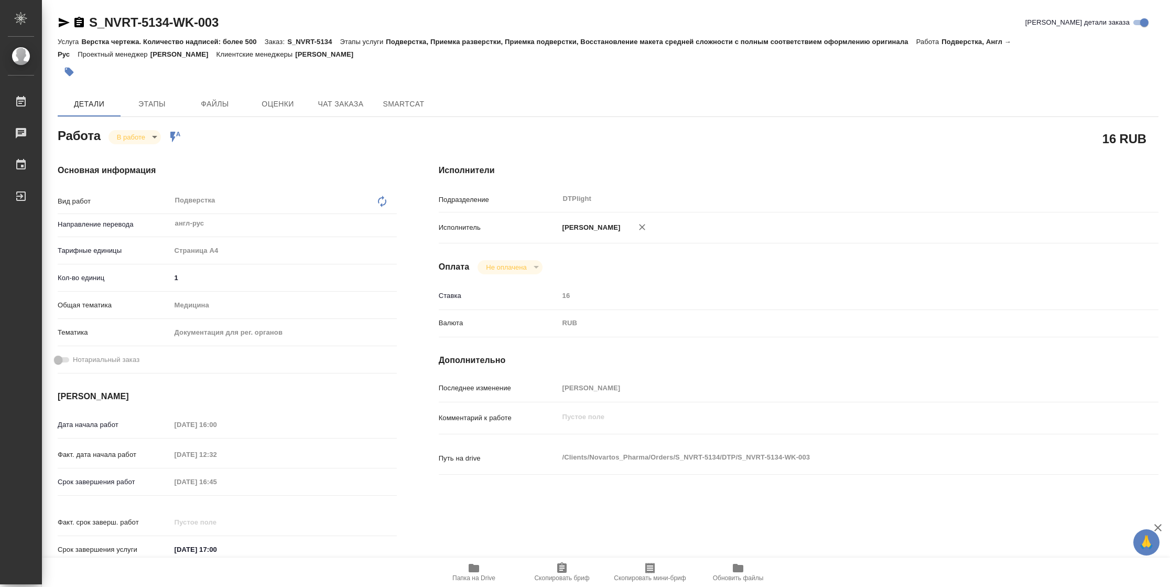
click at [463, 578] on span "Папка на Drive" at bounding box center [473, 577] width 43 height 7
type textarea "x"
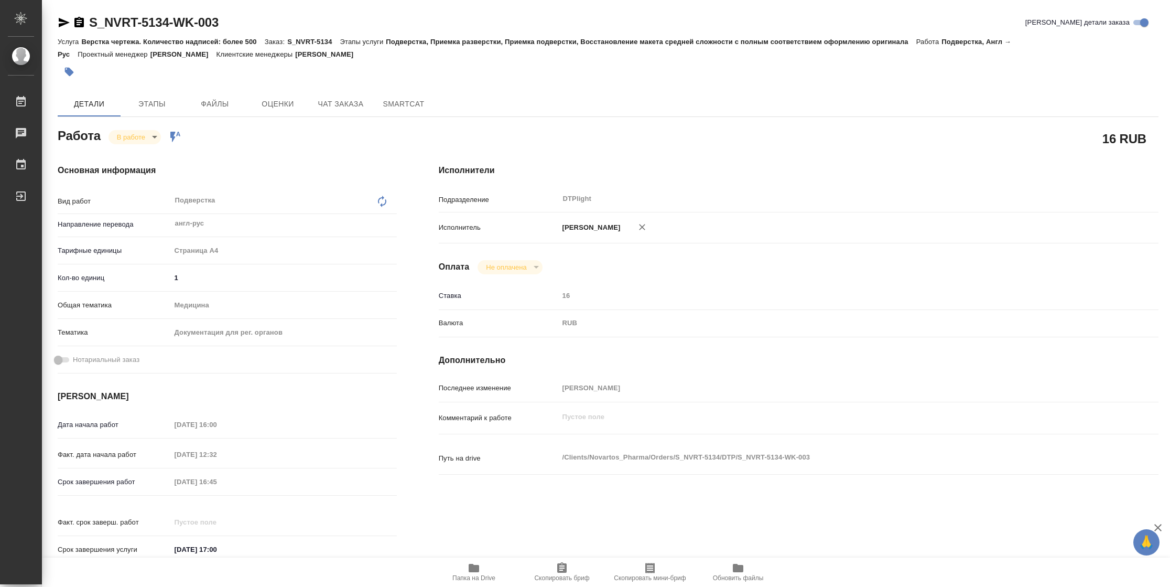
type textarea "x"
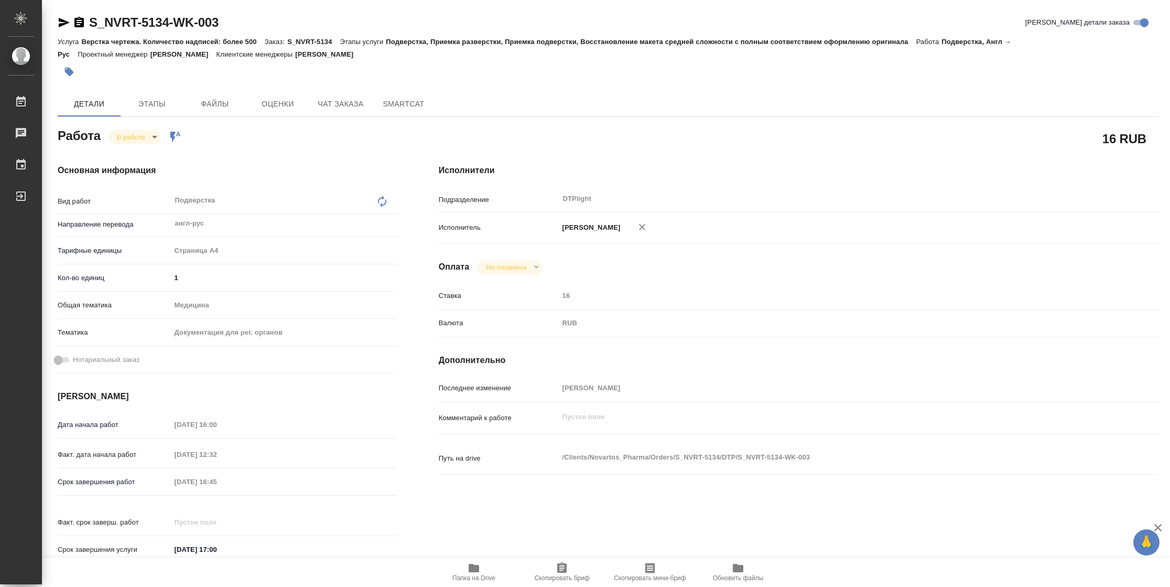
type textarea "x"
click at [68, 21] on icon "button" at bounding box center [64, 22] width 13 height 13
type textarea "x"
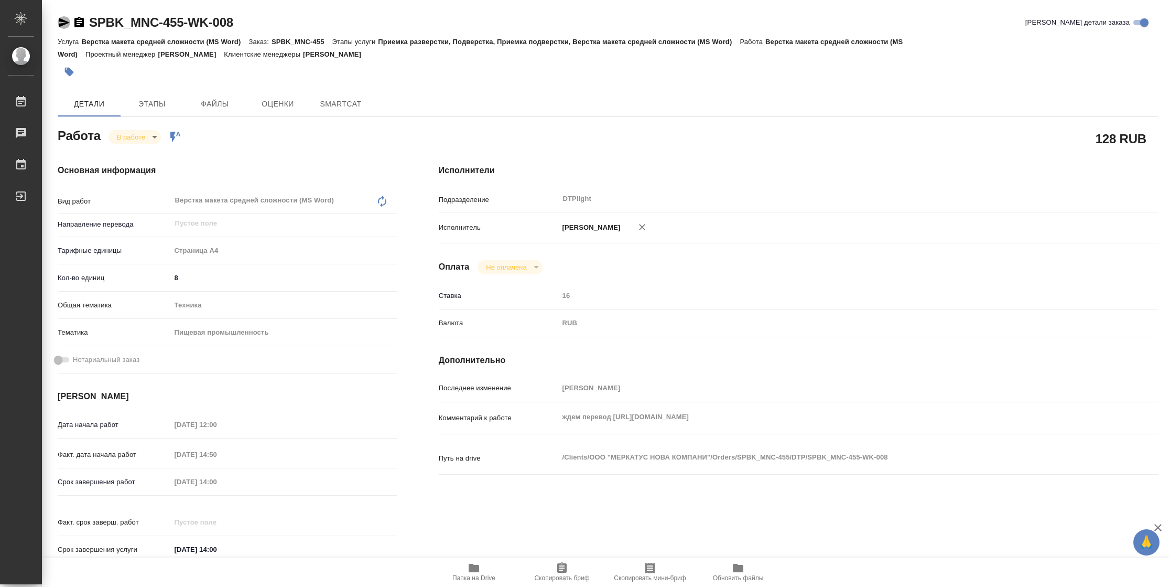
type textarea "x"
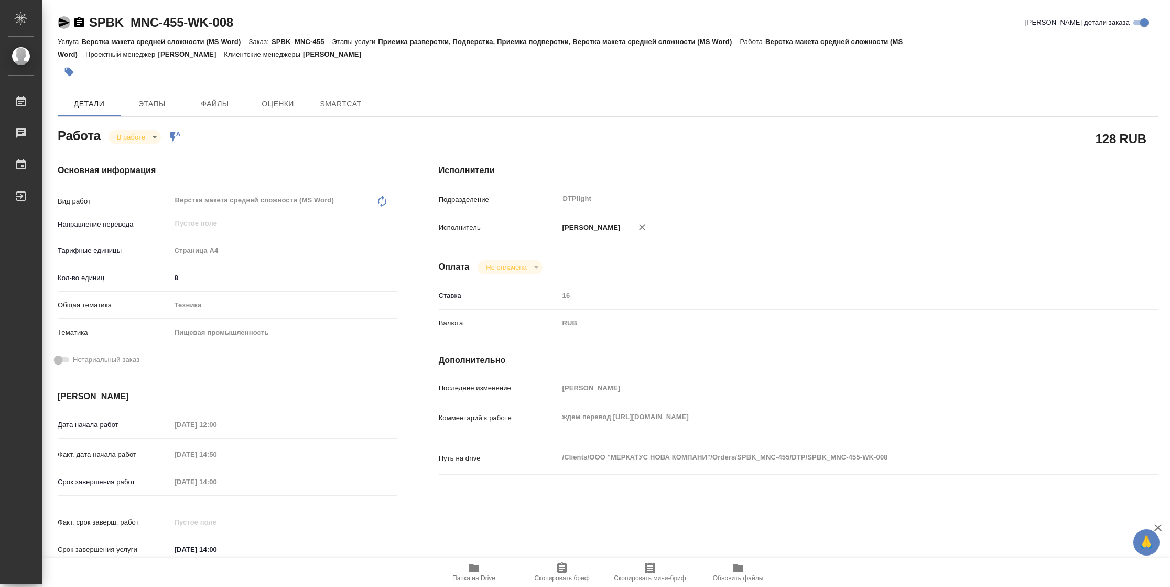
type textarea "x"
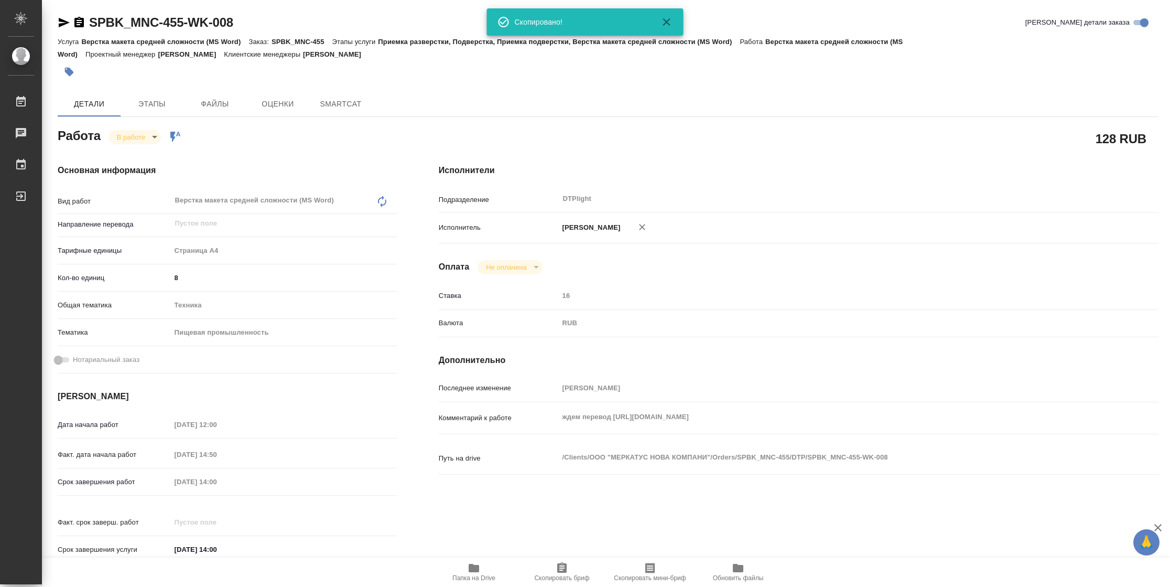
type textarea "x"
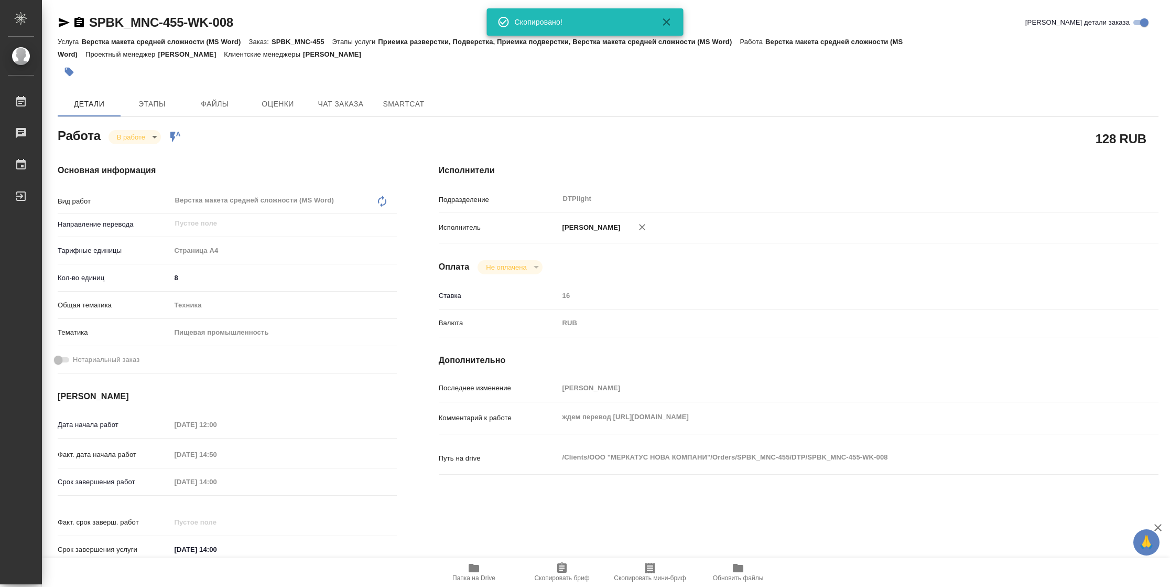
type textarea "x"
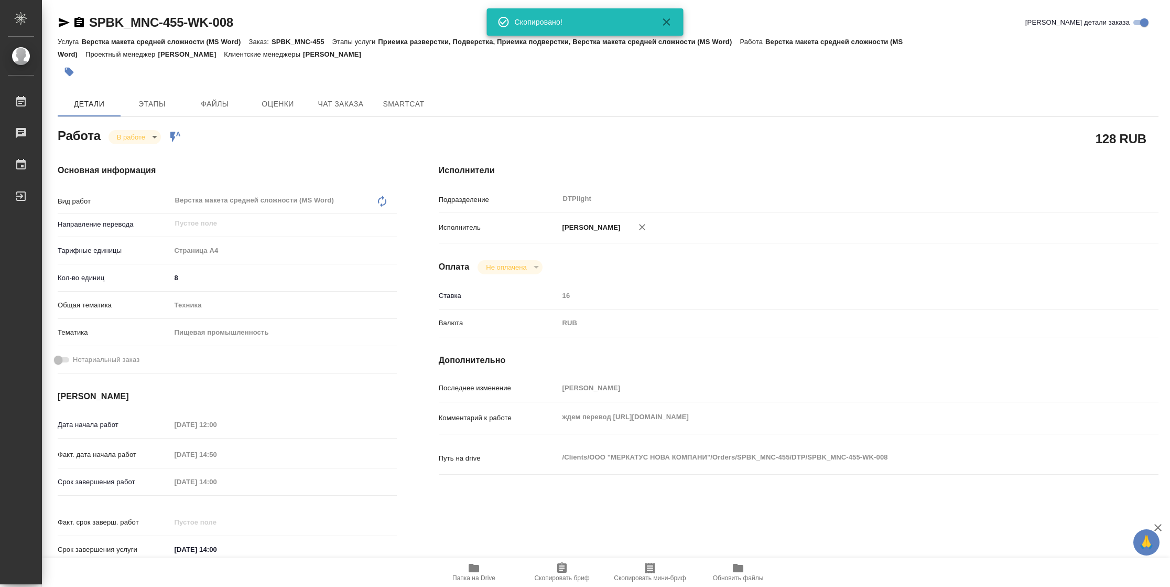
type textarea "x"
